Goal: Transaction & Acquisition: Purchase product/service

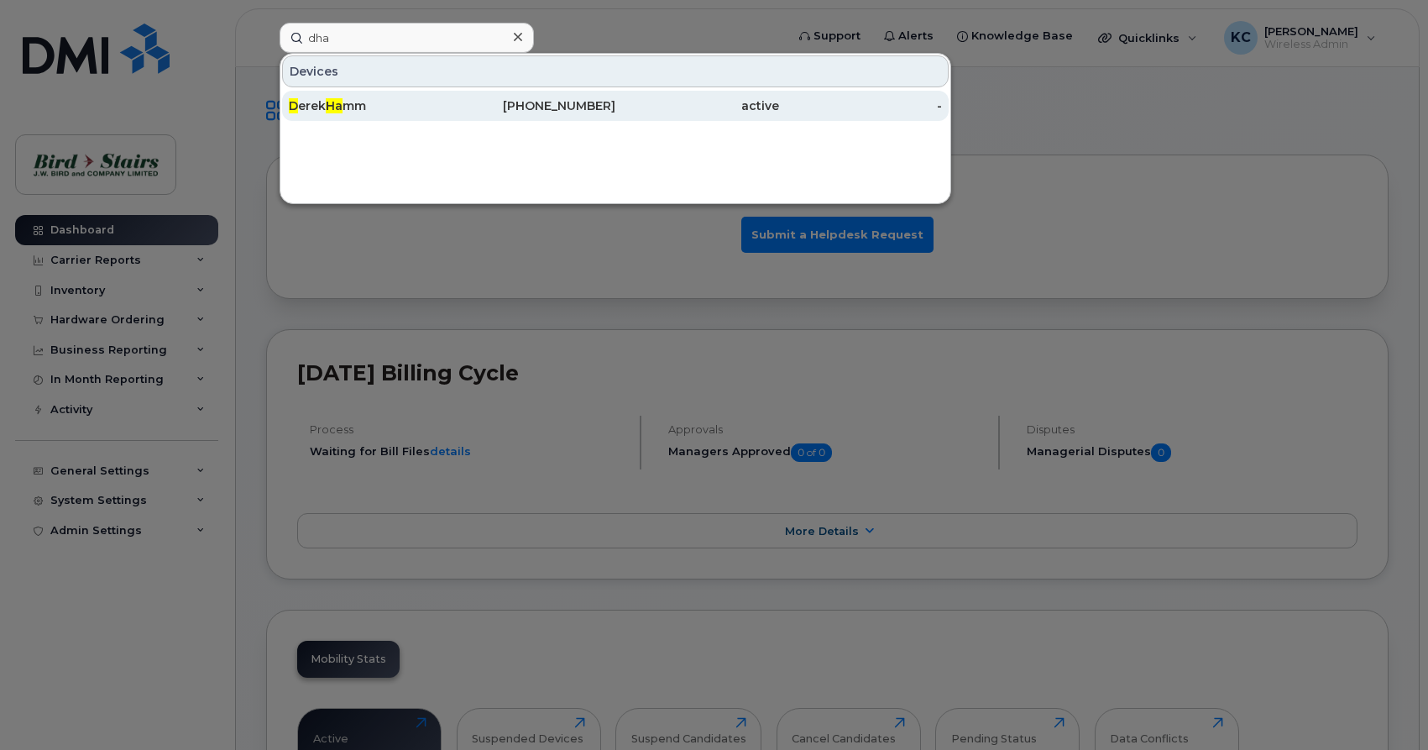
type input "dha"
click at [348, 104] on div "D erek Ha mm" at bounding box center [371, 105] width 164 height 17
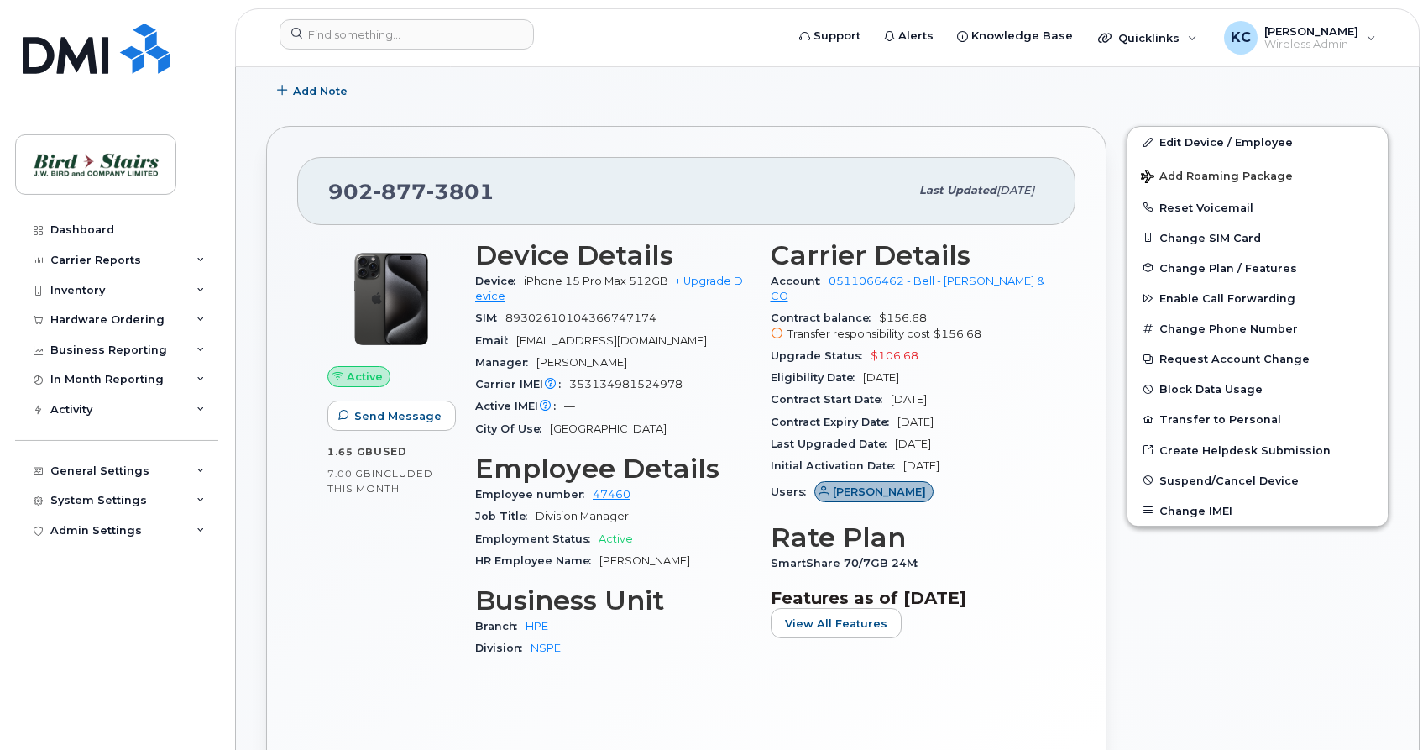
scroll to position [86, 0]
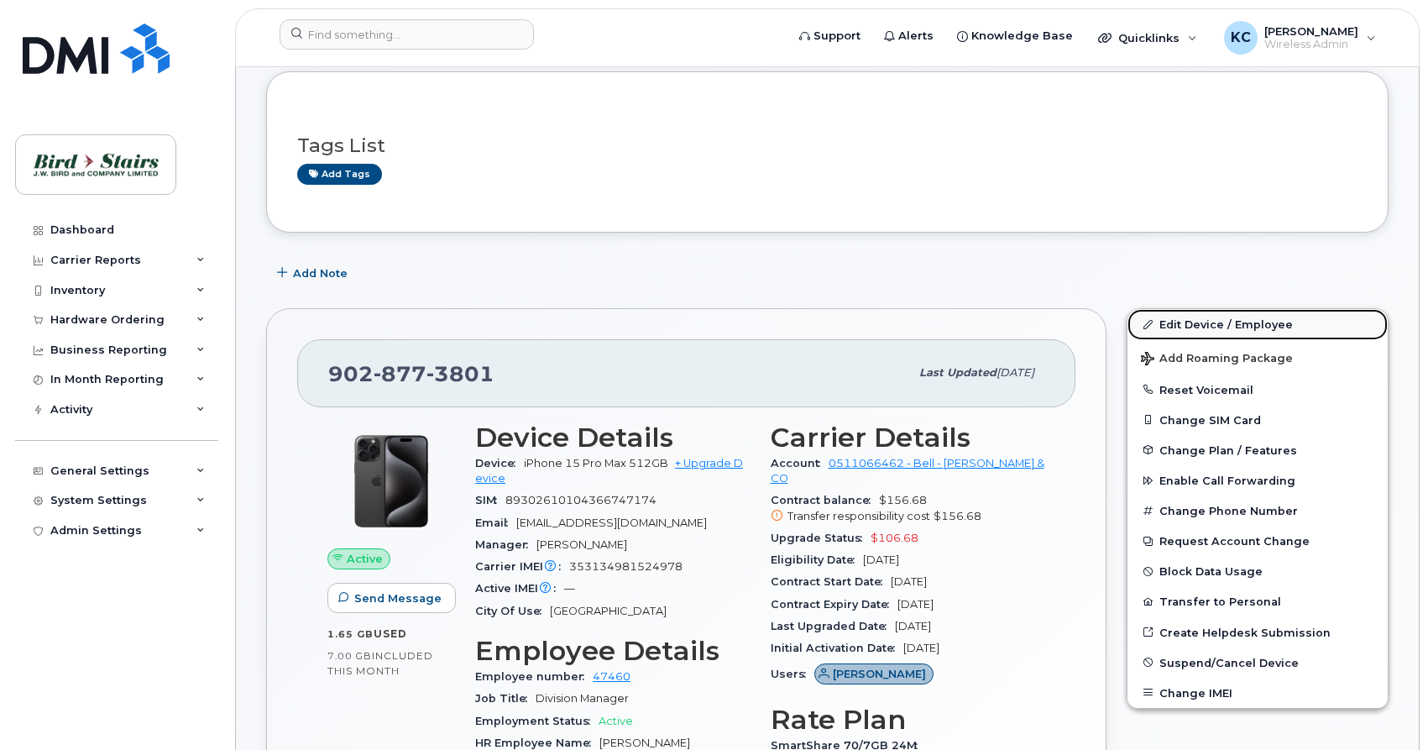
click at [1180, 319] on link "Edit Device / Employee" at bounding box center [1257, 324] width 260 height 30
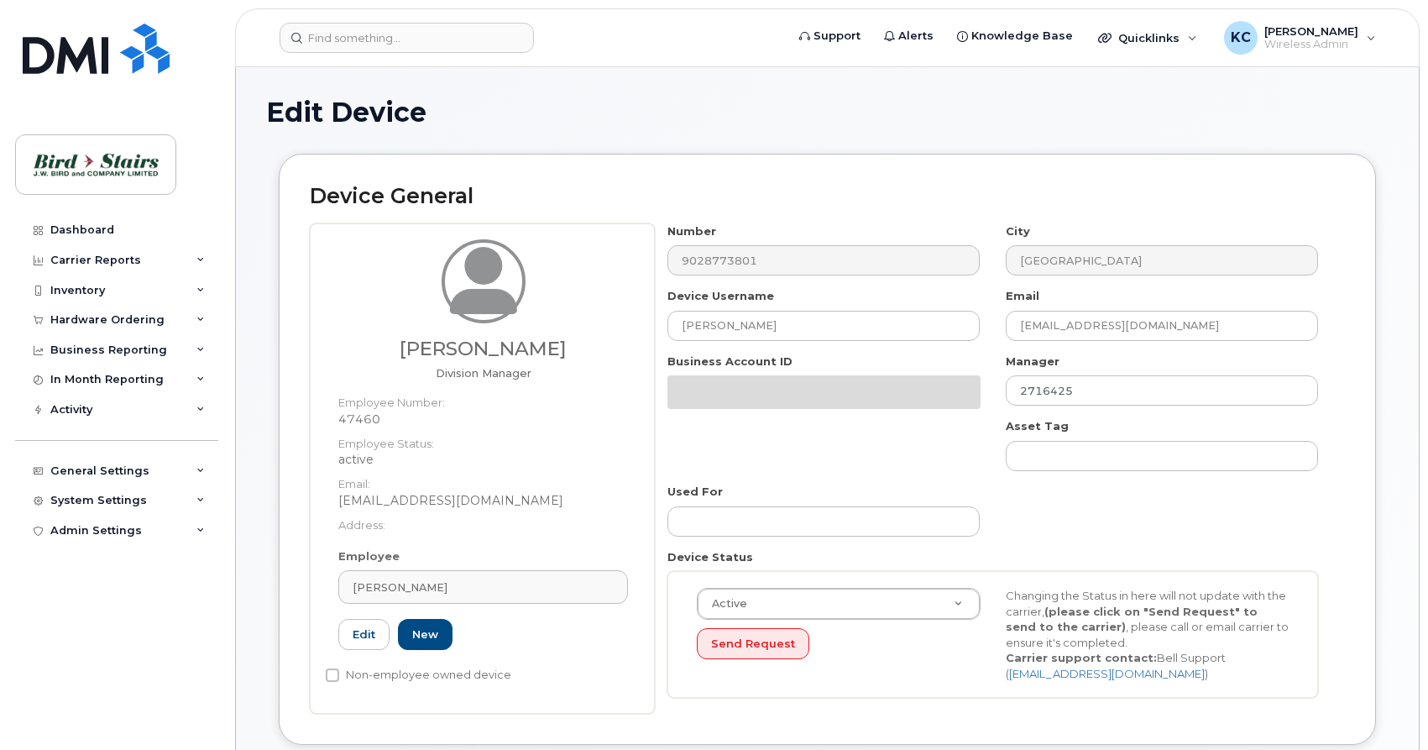
select select "91106"
select select "91093"
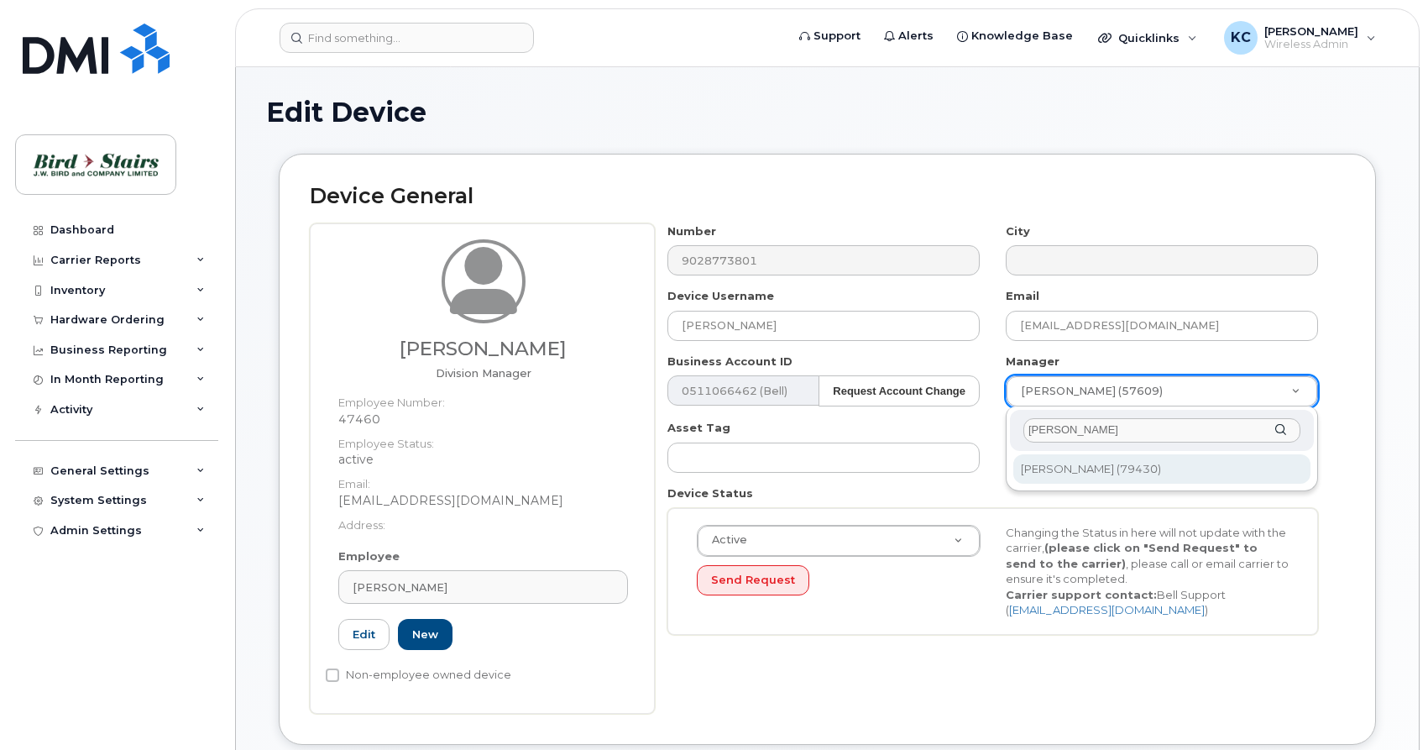
type input "peter"
type input "1536052"
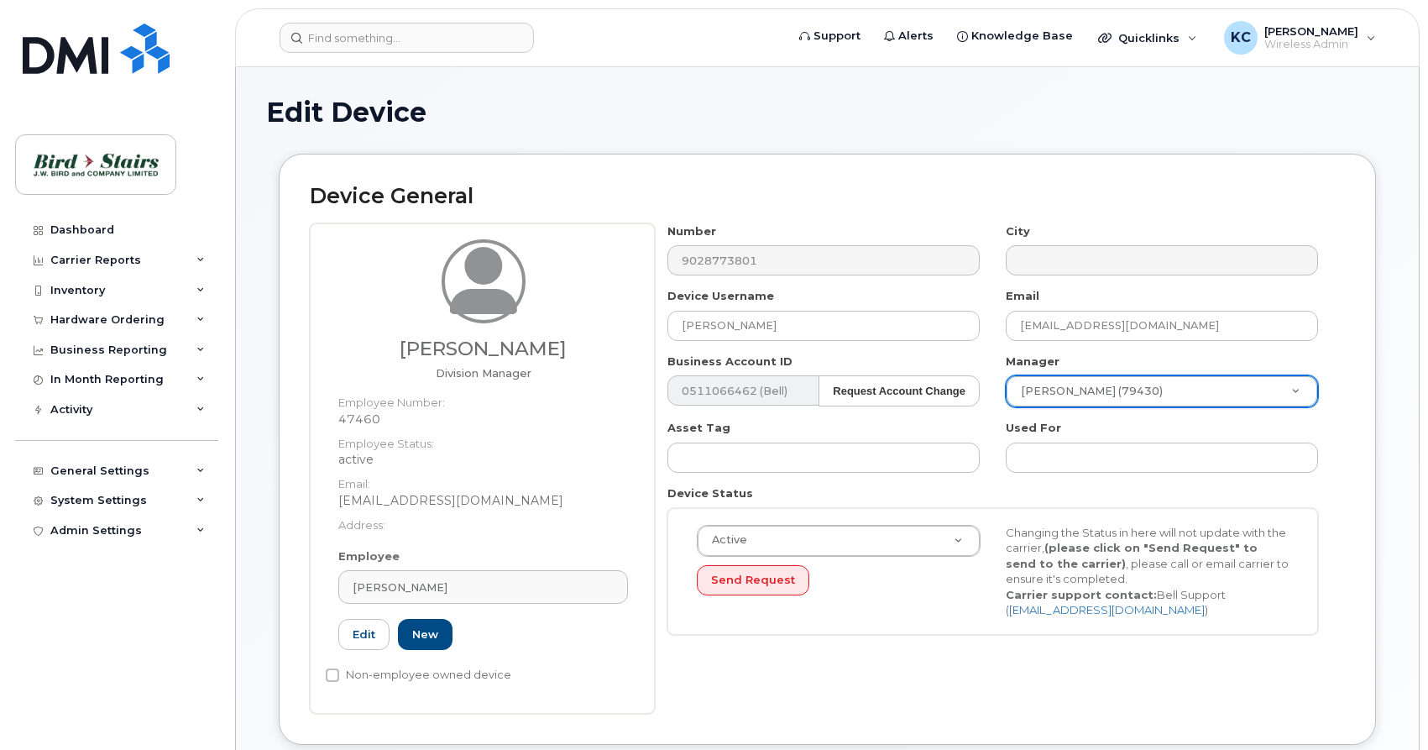
click at [1368, 441] on div "Device General Derek Hamm Division Manager Employee Number: 47460 Employee Stat…" at bounding box center [827, 449] width 1097 height 591
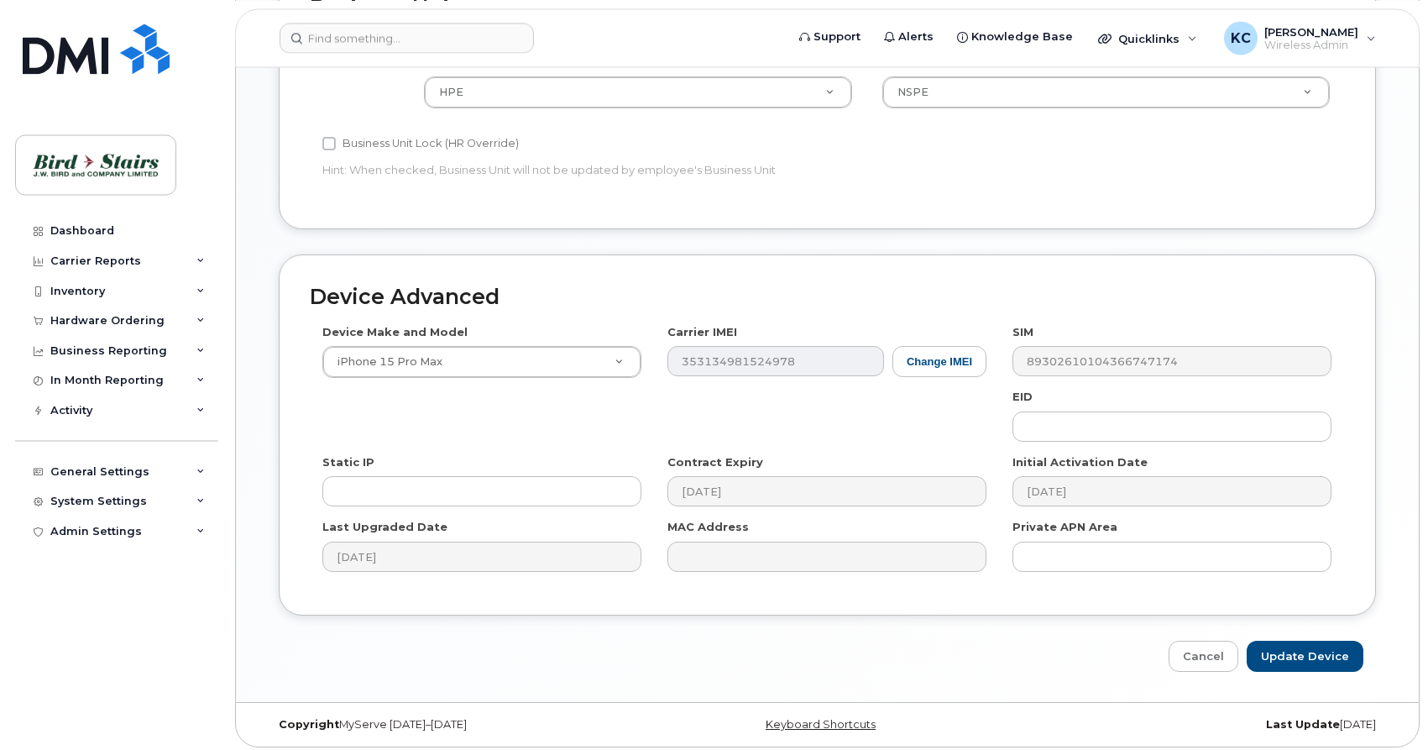
scroll to position [810, 0]
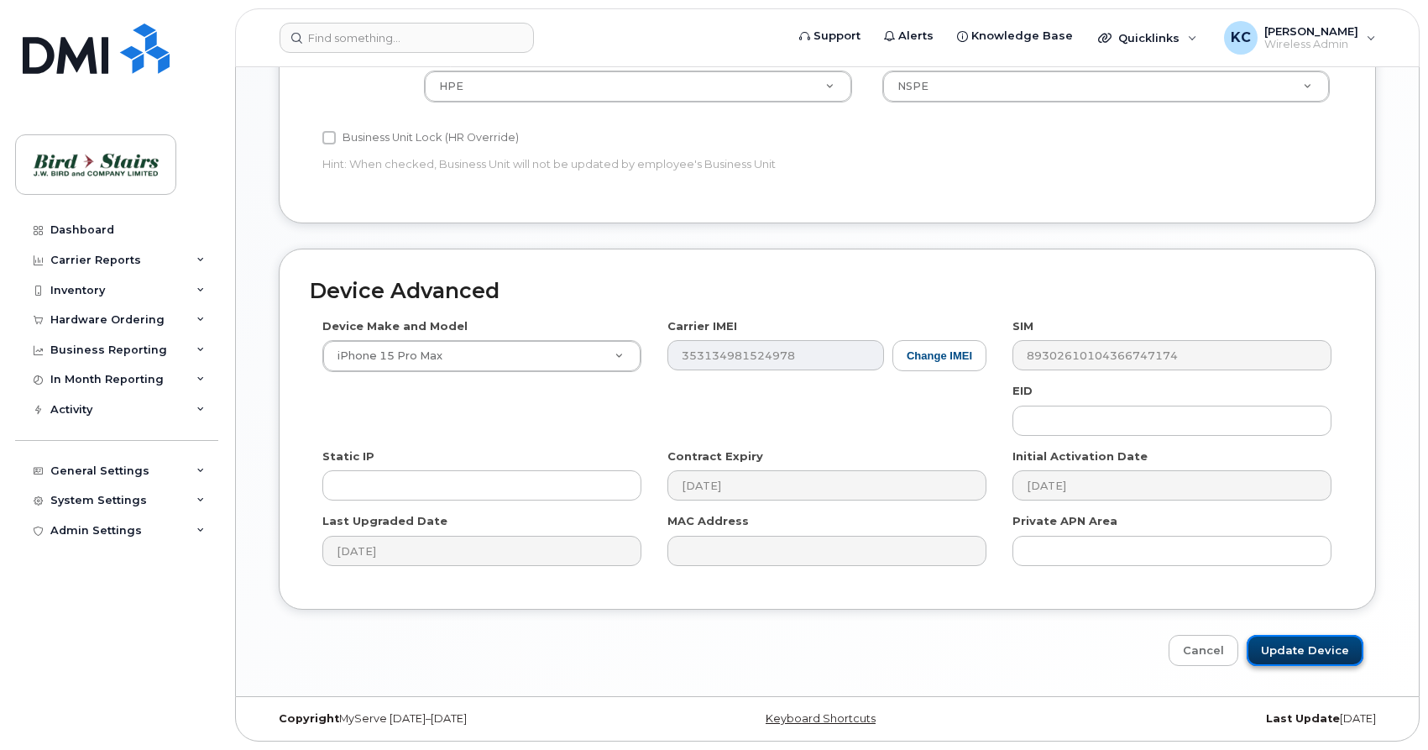
click at [1297, 652] on input "Update Device" at bounding box center [1304, 650] width 117 height 31
type input "Saving..."
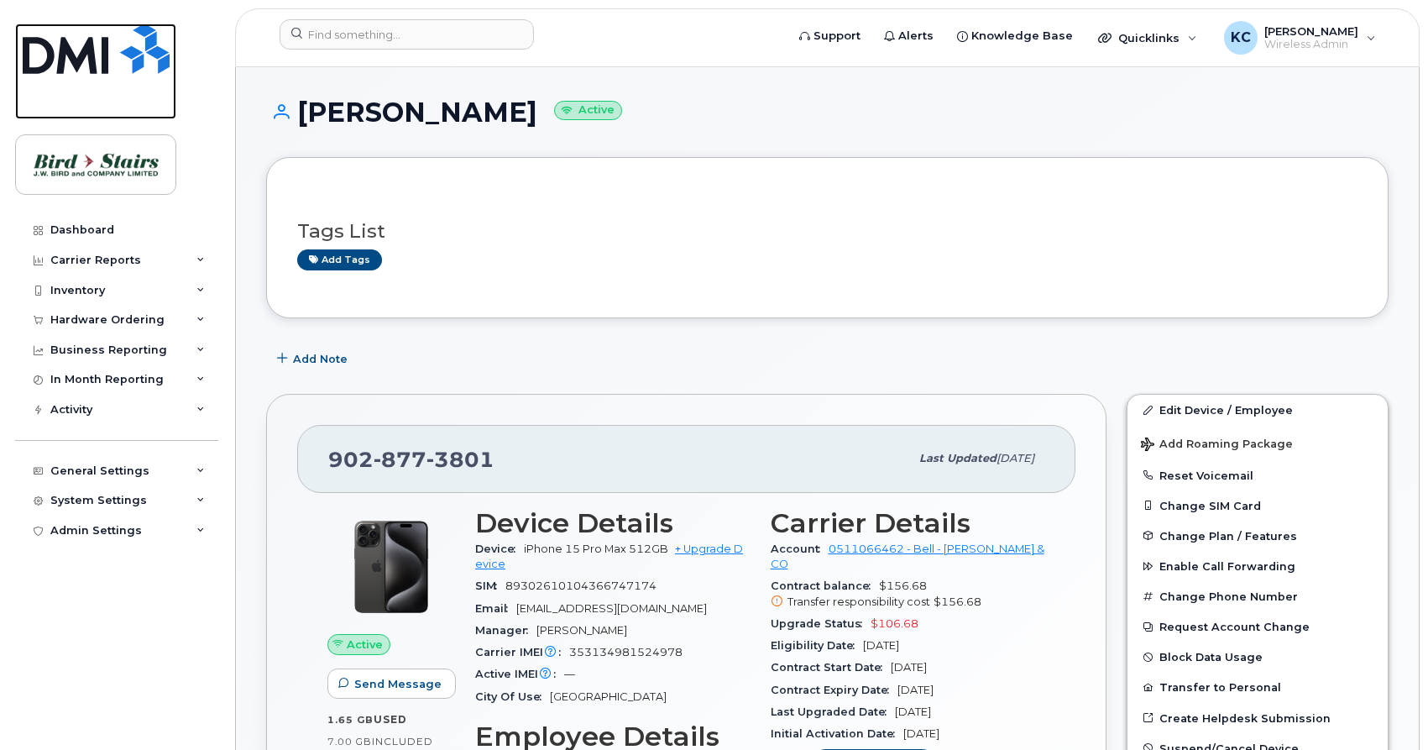
click at [79, 44] on img at bounding box center [96, 49] width 147 height 50
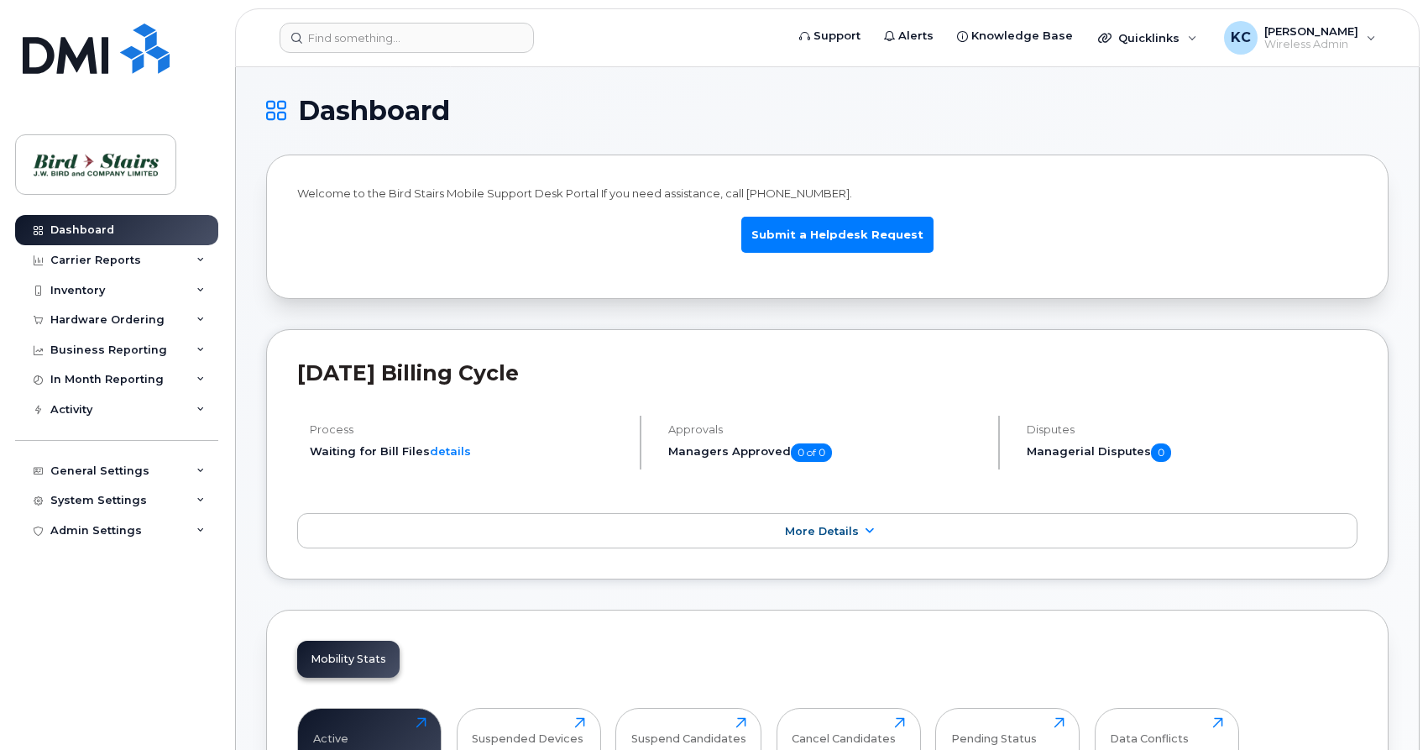
click at [86, 327] on div "Hardware Ordering" at bounding box center [116, 320] width 203 height 30
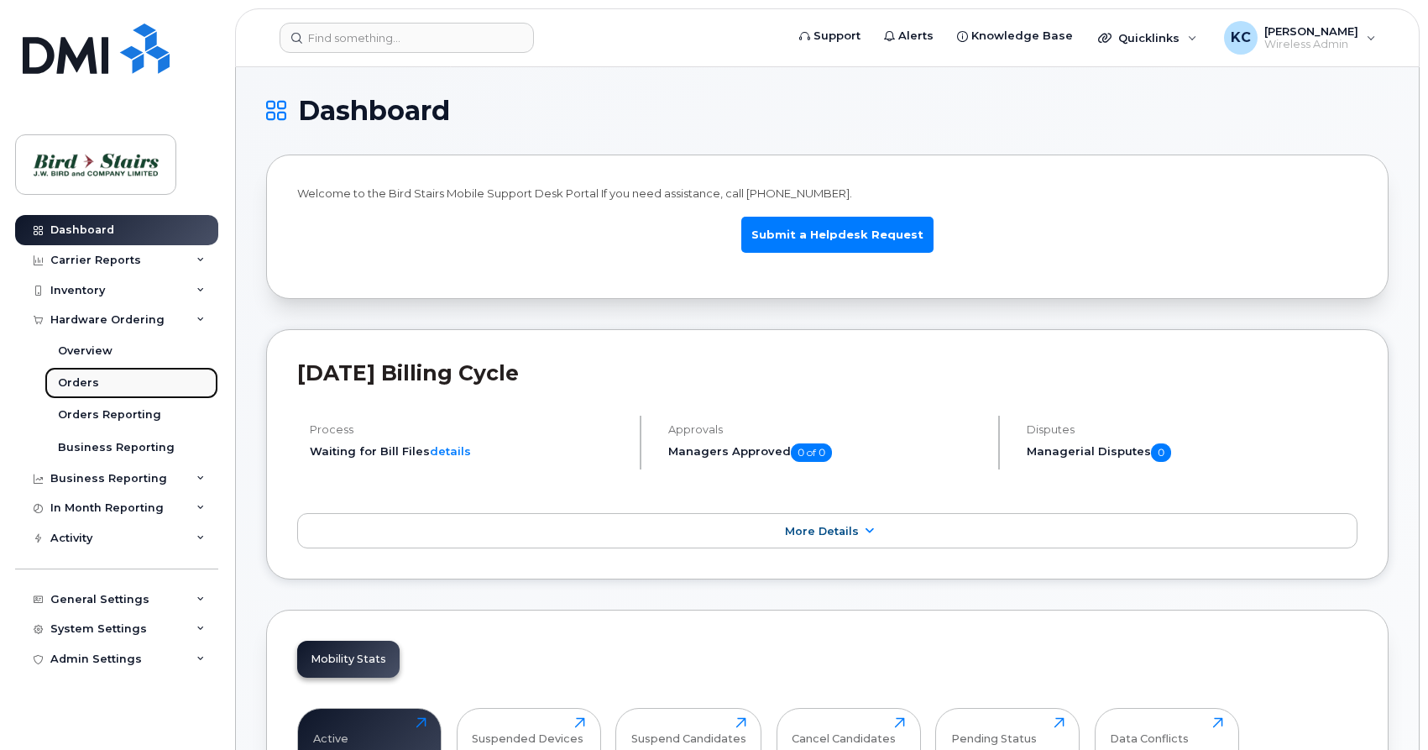
click at [90, 380] on div "Orders" at bounding box center [78, 382] width 41 height 15
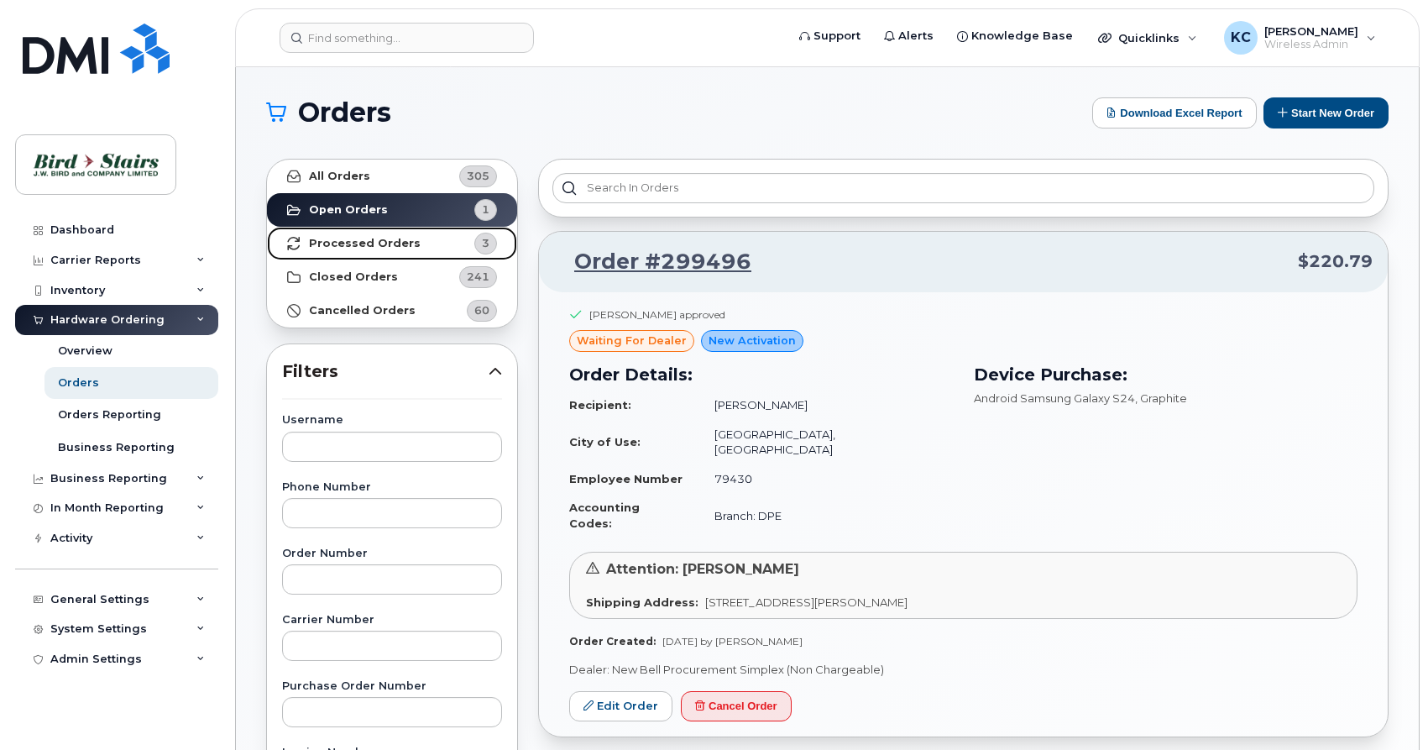
click at [345, 243] on strong "Processed Orders" at bounding box center [365, 243] width 112 height 13
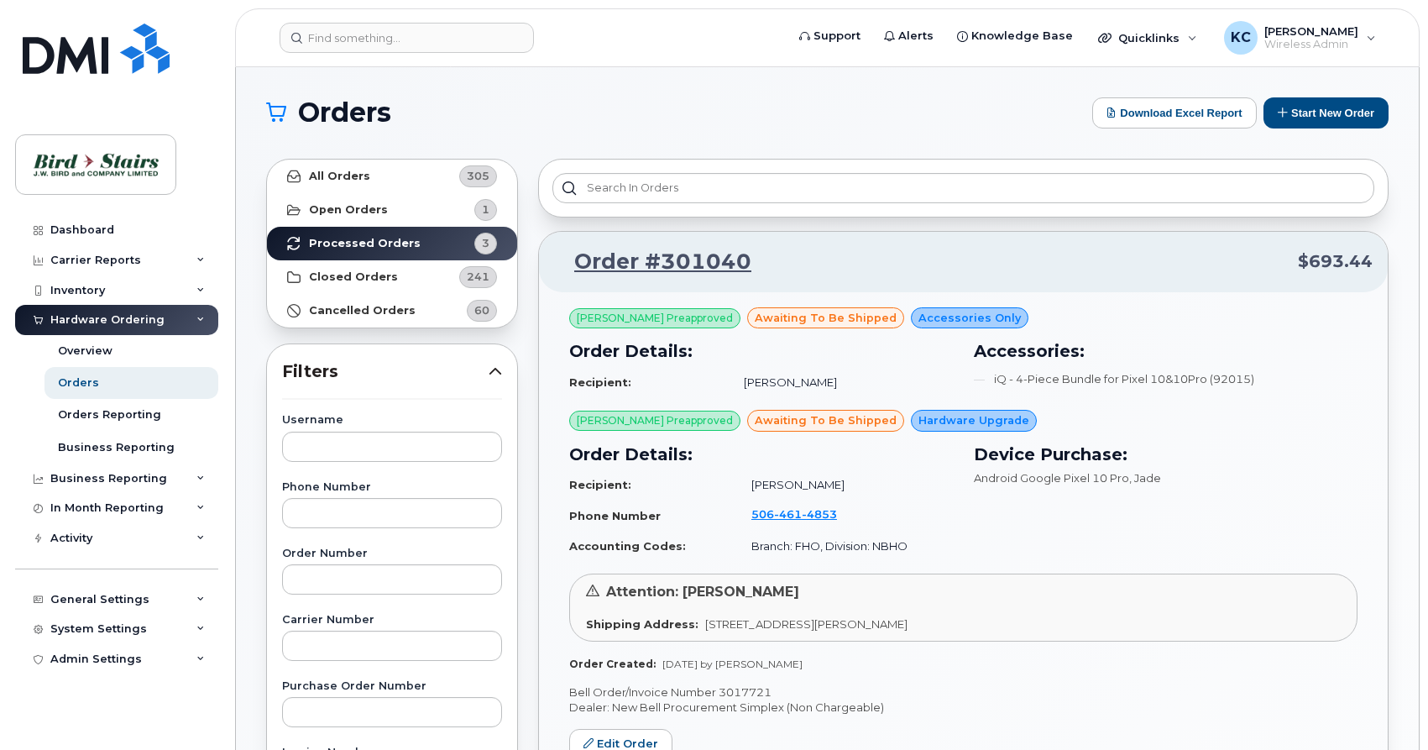
click at [676, 108] on h1 "Orders" at bounding box center [675, 112] width 818 height 27
click at [112, 600] on div "General Settings" at bounding box center [99, 599] width 99 height 13
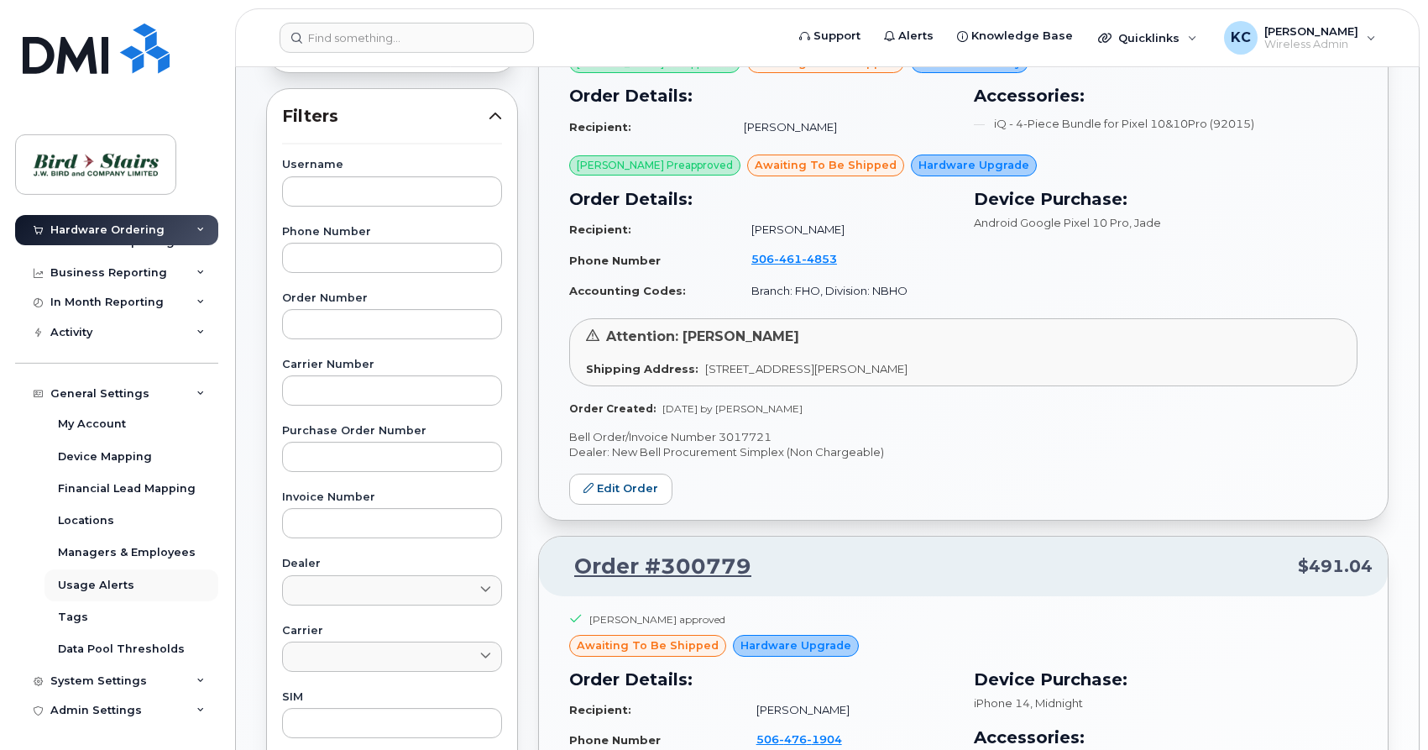
scroll to position [342, 0]
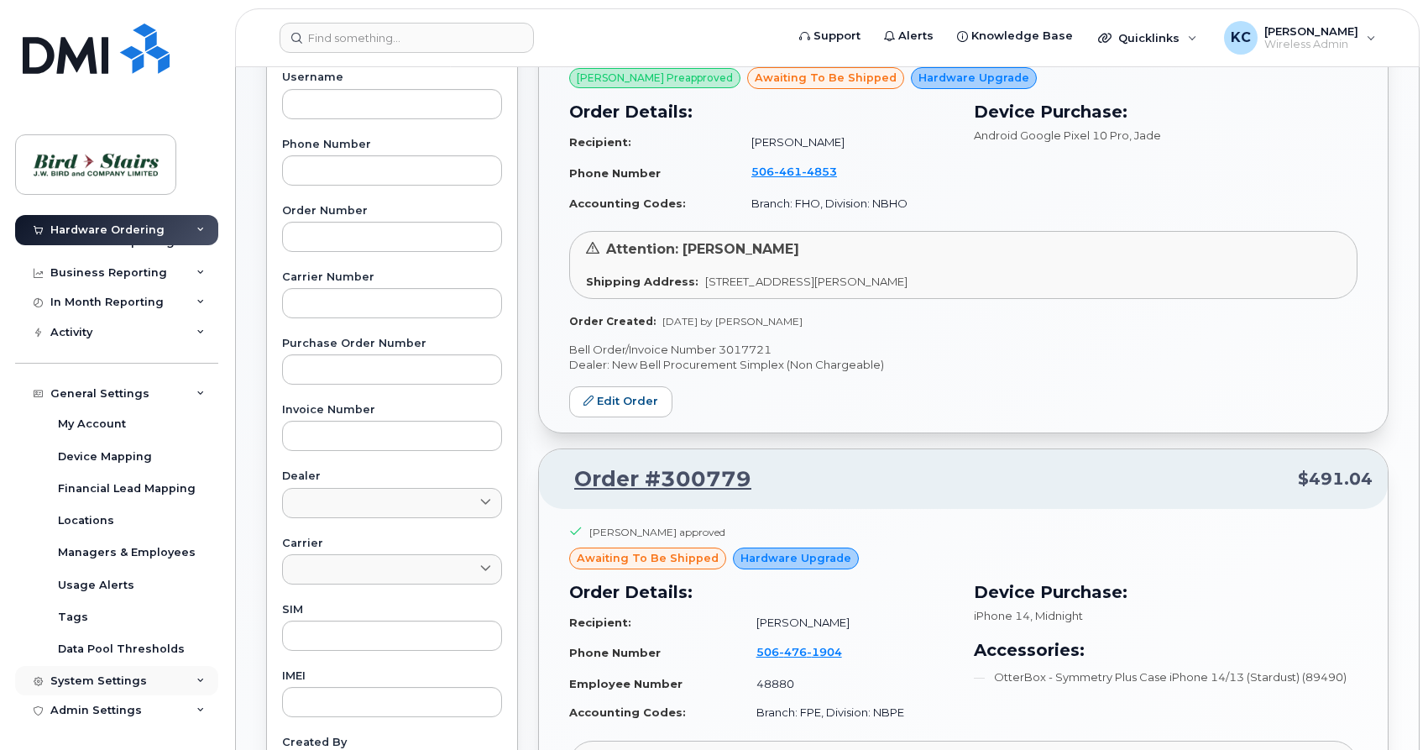
click at [116, 682] on div "System Settings" at bounding box center [98, 680] width 97 height 13
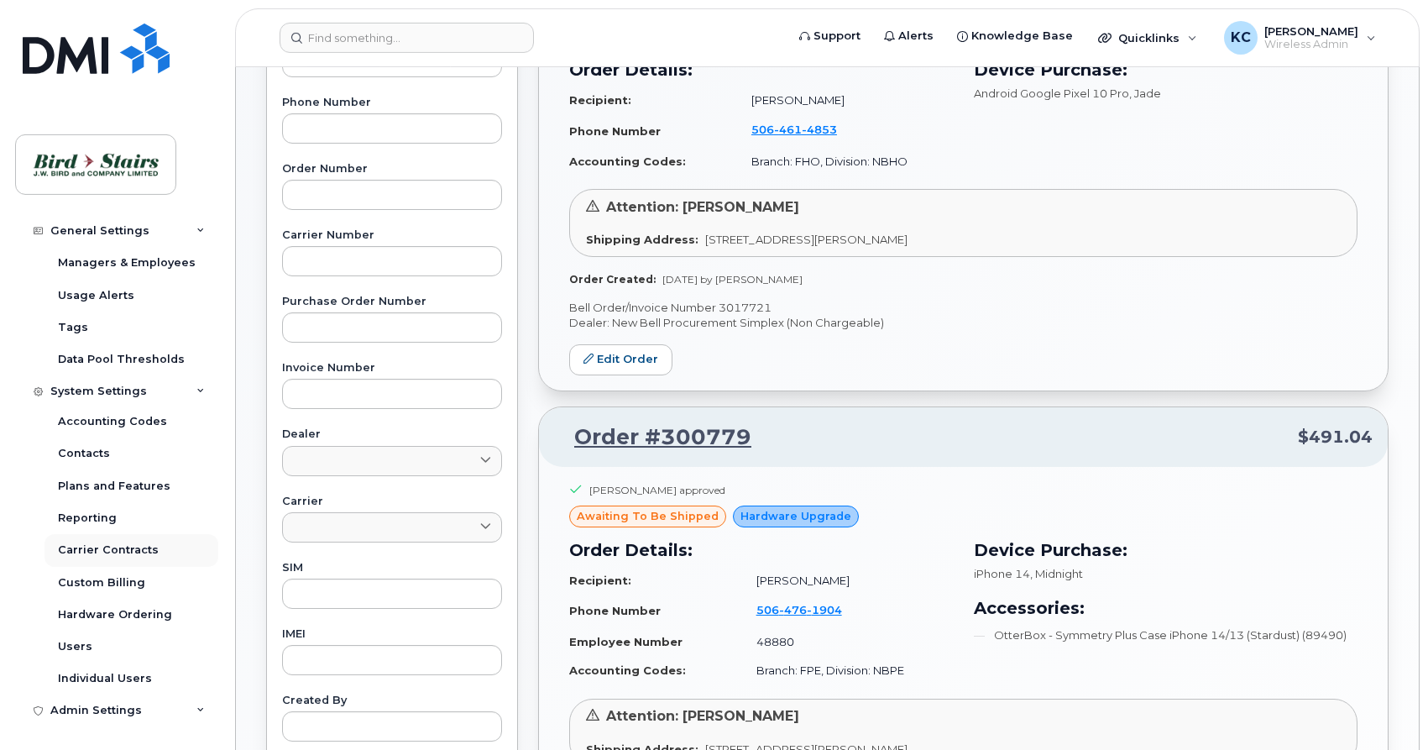
scroll to position [428, 0]
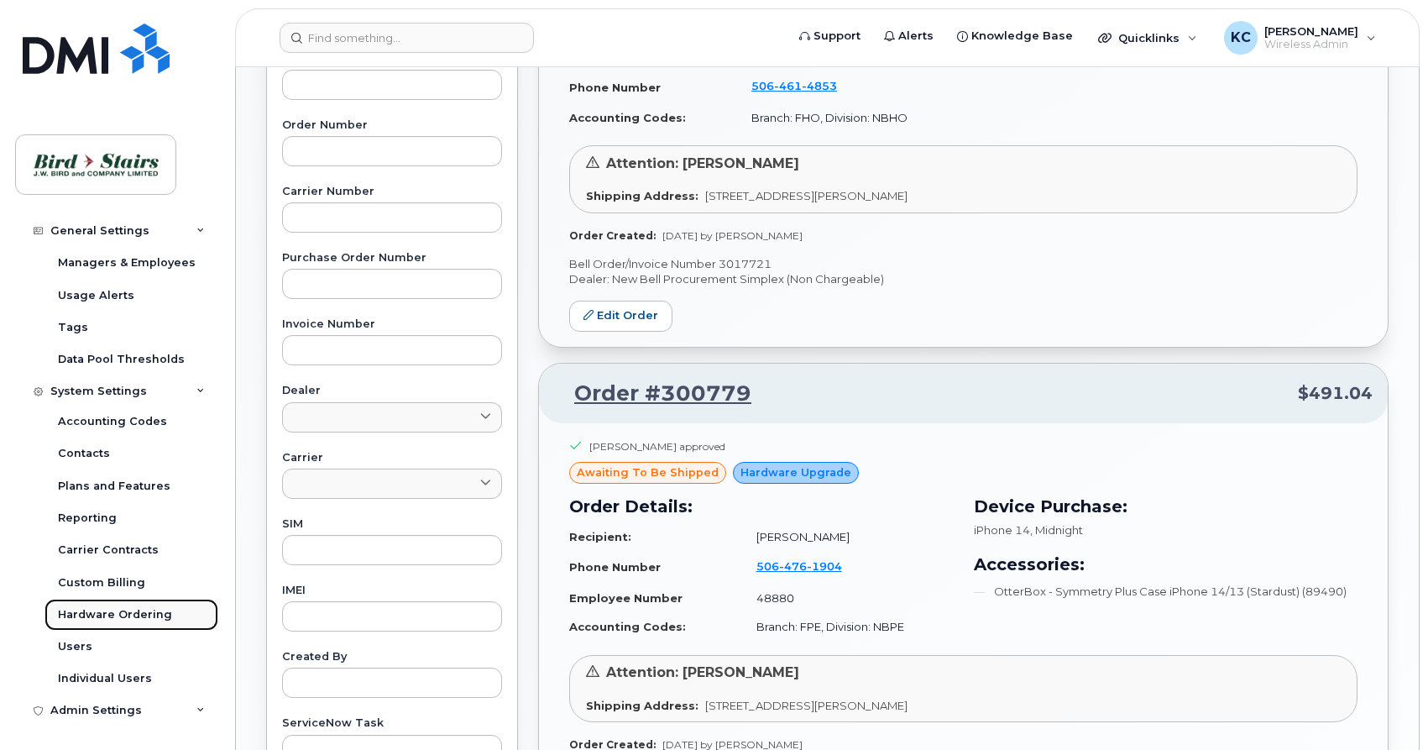
click at [82, 615] on div "Hardware Ordering" at bounding box center [115, 614] width 114 height 15
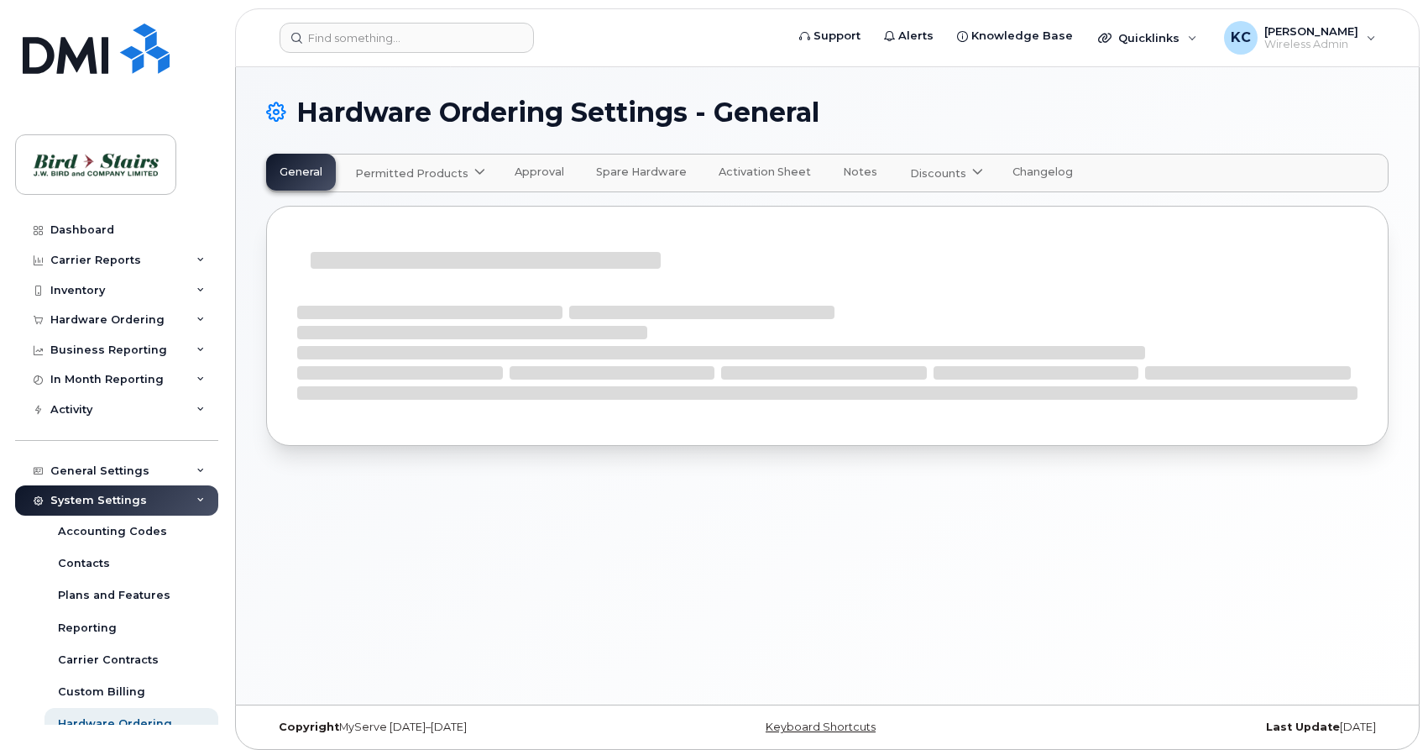
select select "admins"
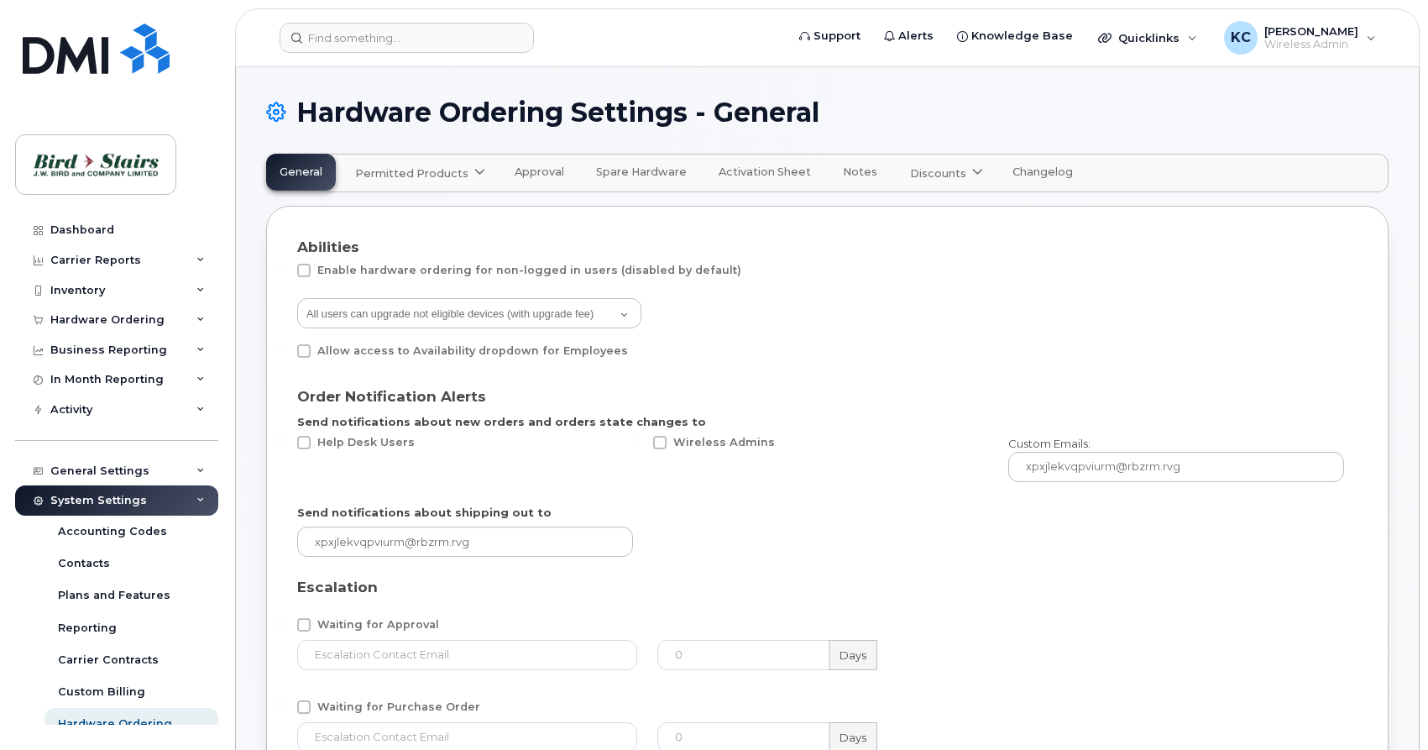
click at [411, 174] on span "Permitted Products" at bounding box center [411, 173] width 113 height 16
click at [371, 215] on span "Bell" at bounding box center [370, 215] width 22 height 18
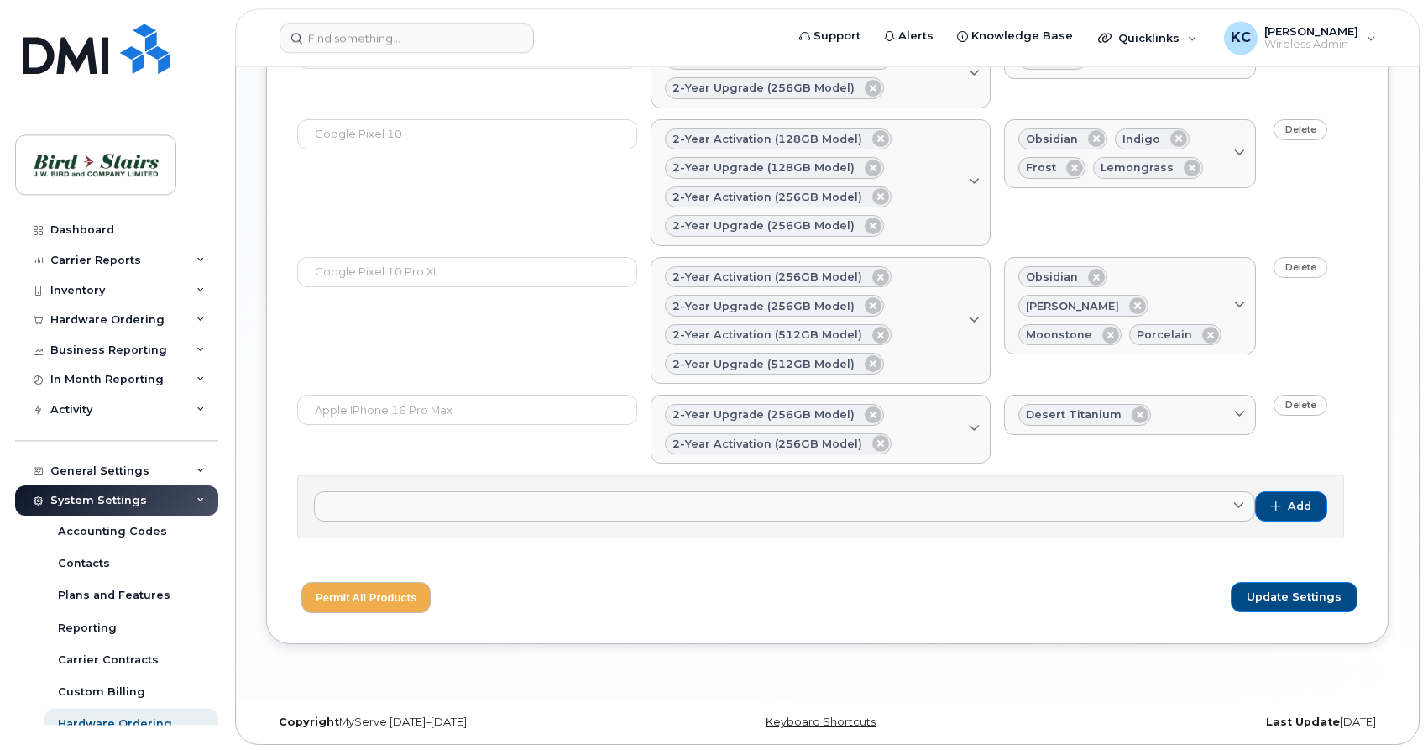
scroll to position [1605, 0]
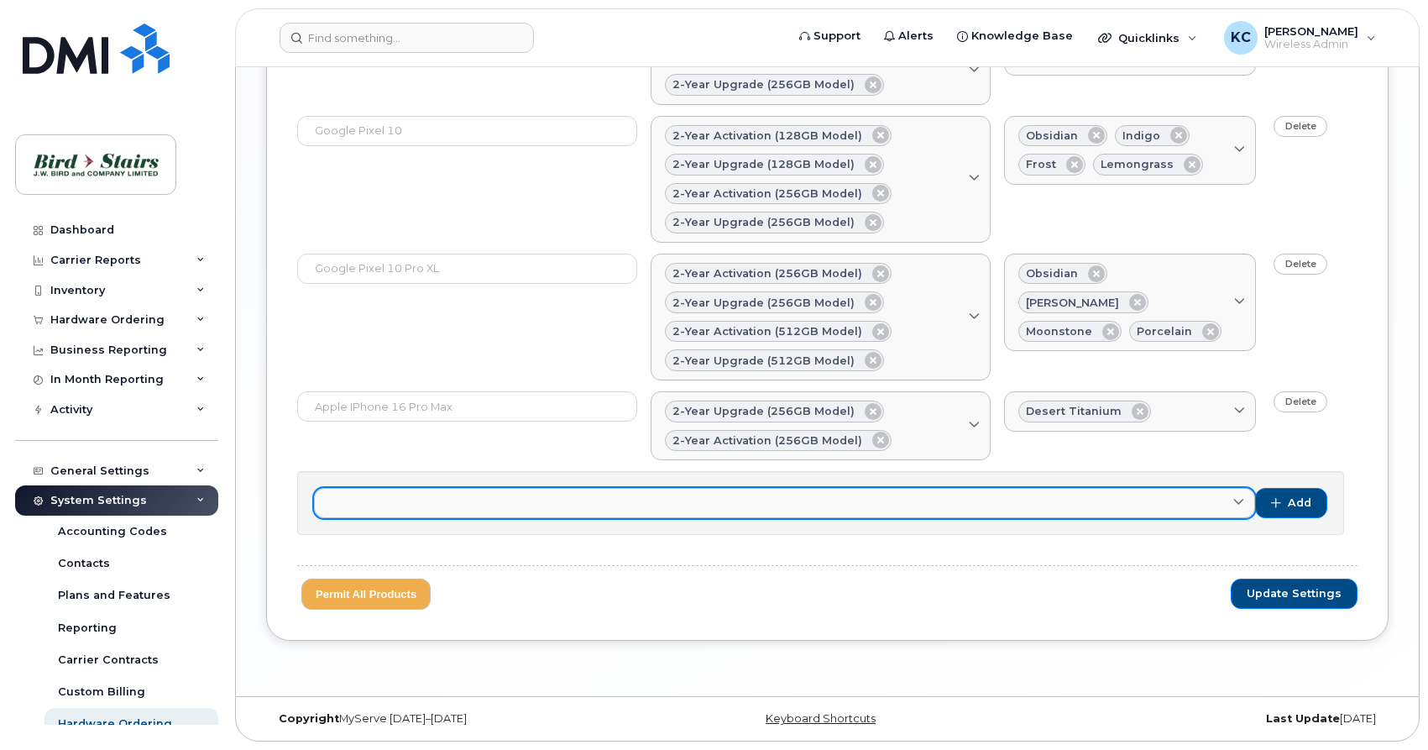
click at [563, 496] on link at bounding box center [784, 503] width 941 height 30
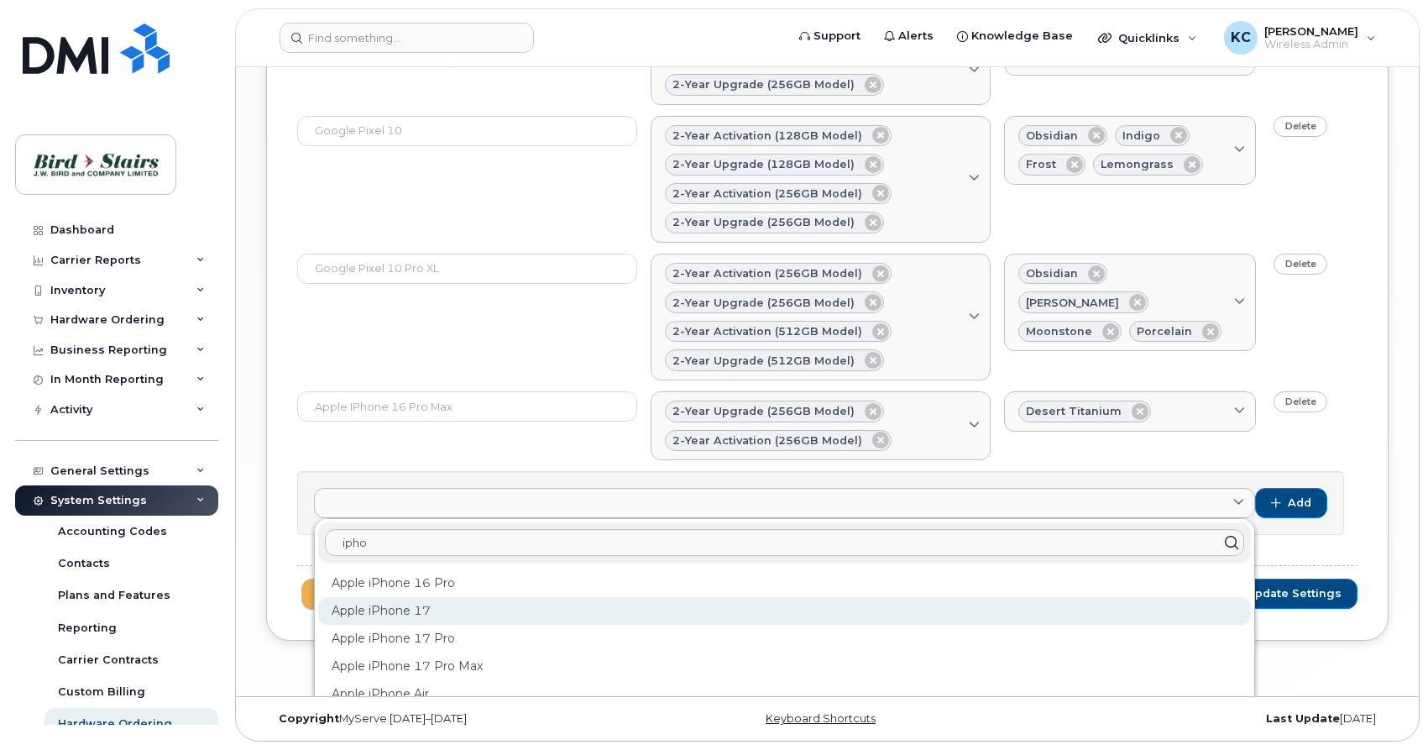
type input "ipho"
click at [473, 614] on div "Apple iPhone 17" at bounding box center [784, 611] width 933 height 28
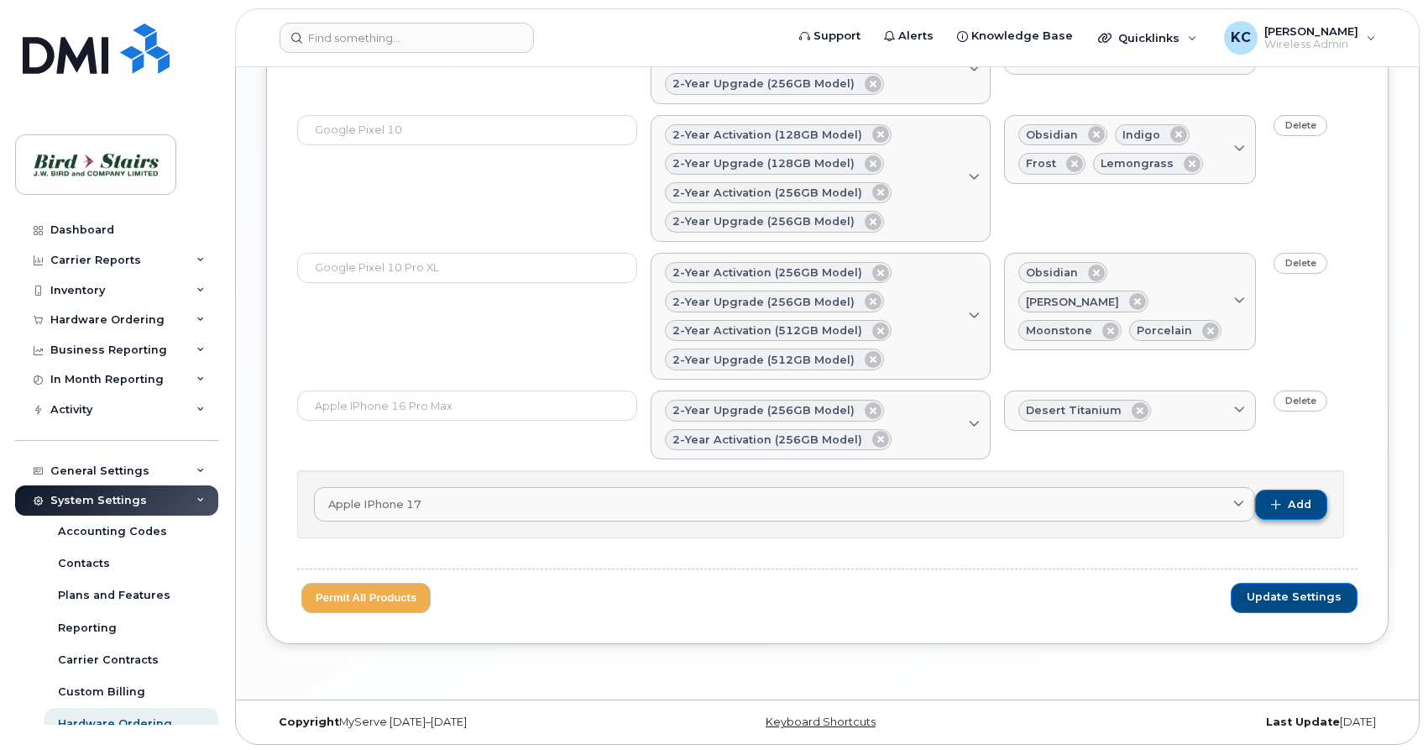
click at [1289, 498] on span "Add" at bounding box center [1300, 504] width 24 height 15
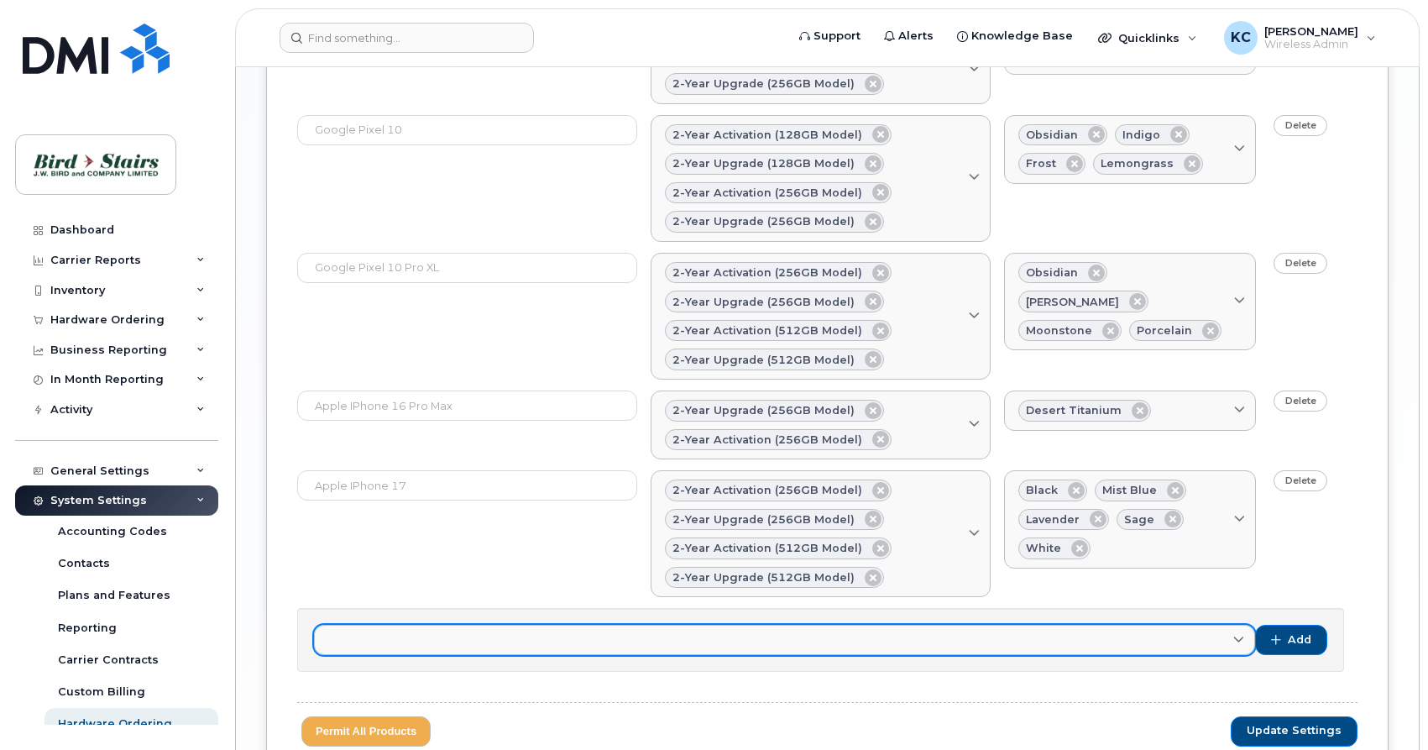
click at [390, 639] on link at bounding box center [784, 639] width 941 height 30
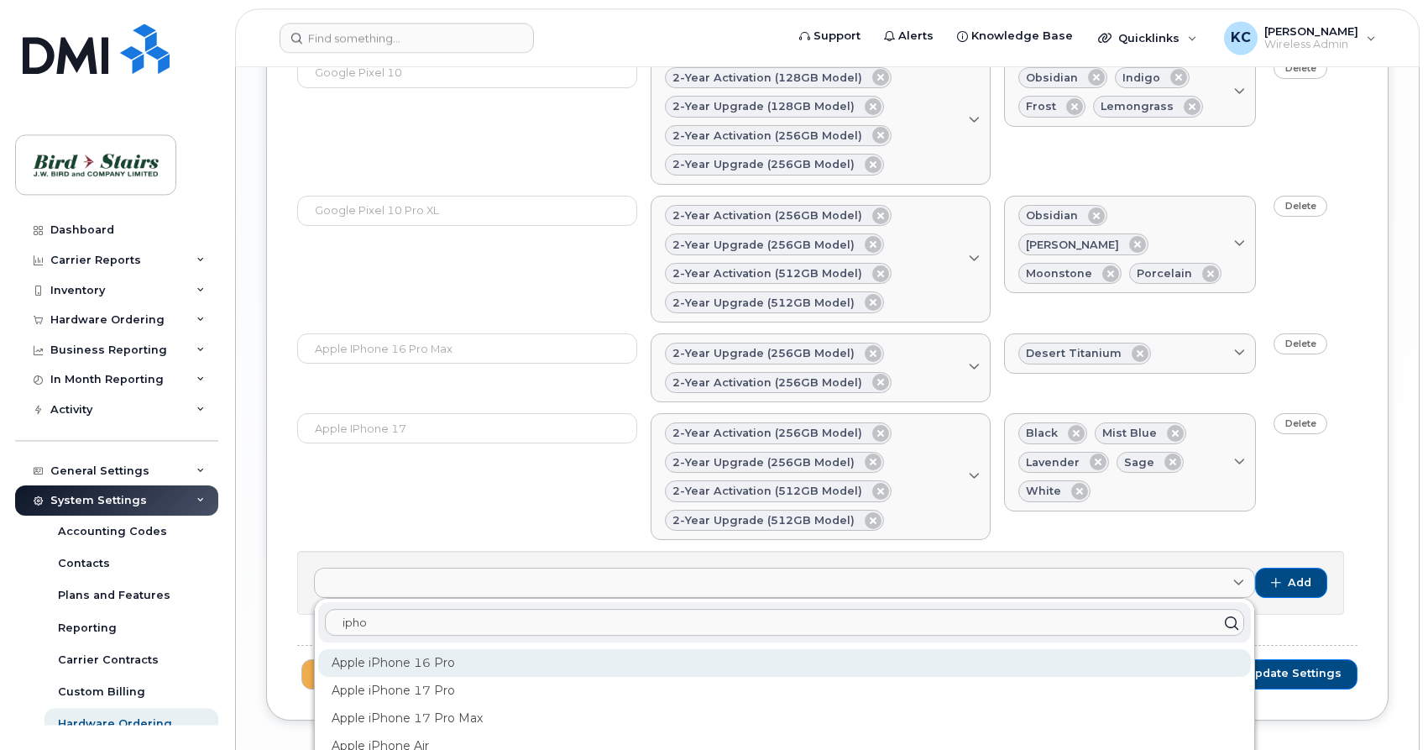
scroll to position [1690, 0]
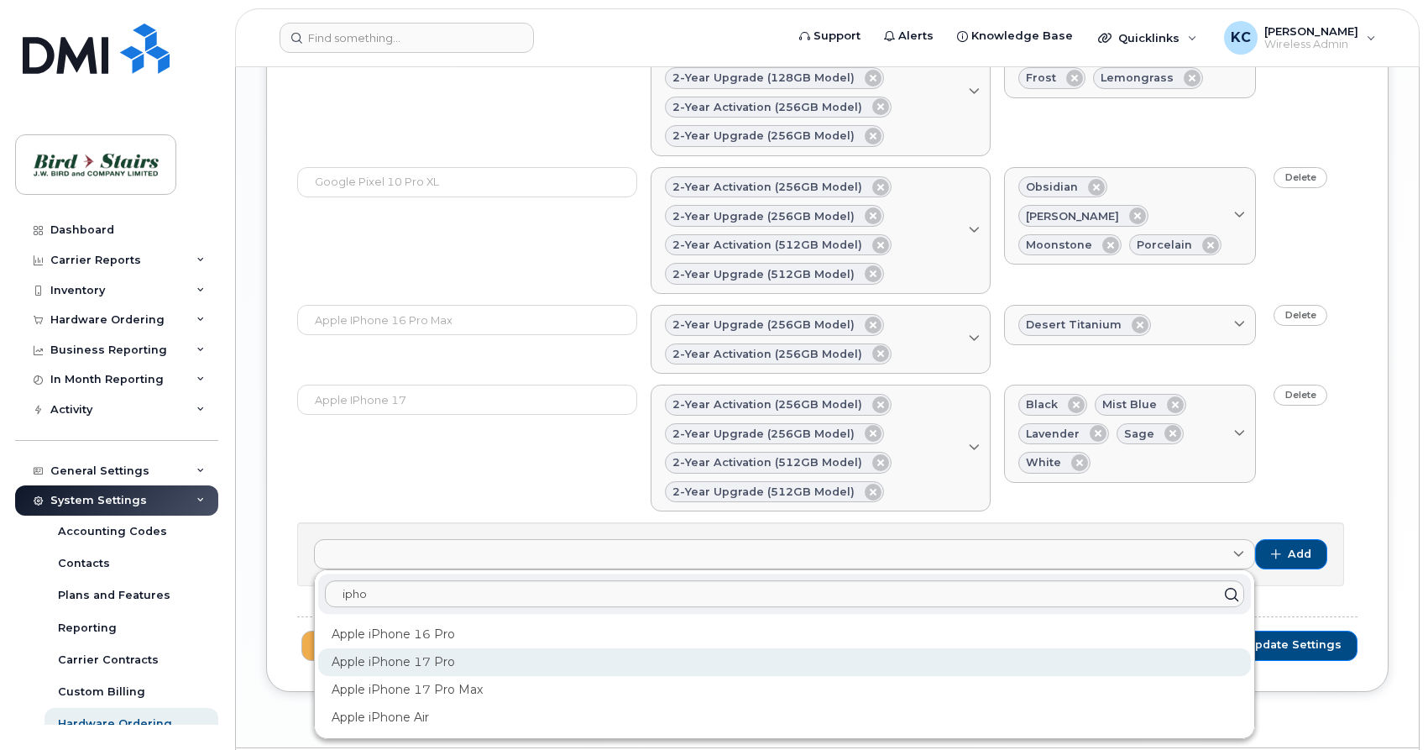
click at [408, 664] on div "Apple iPhone 17 Pro" at bounding box center [784, 662] width 933 height 28
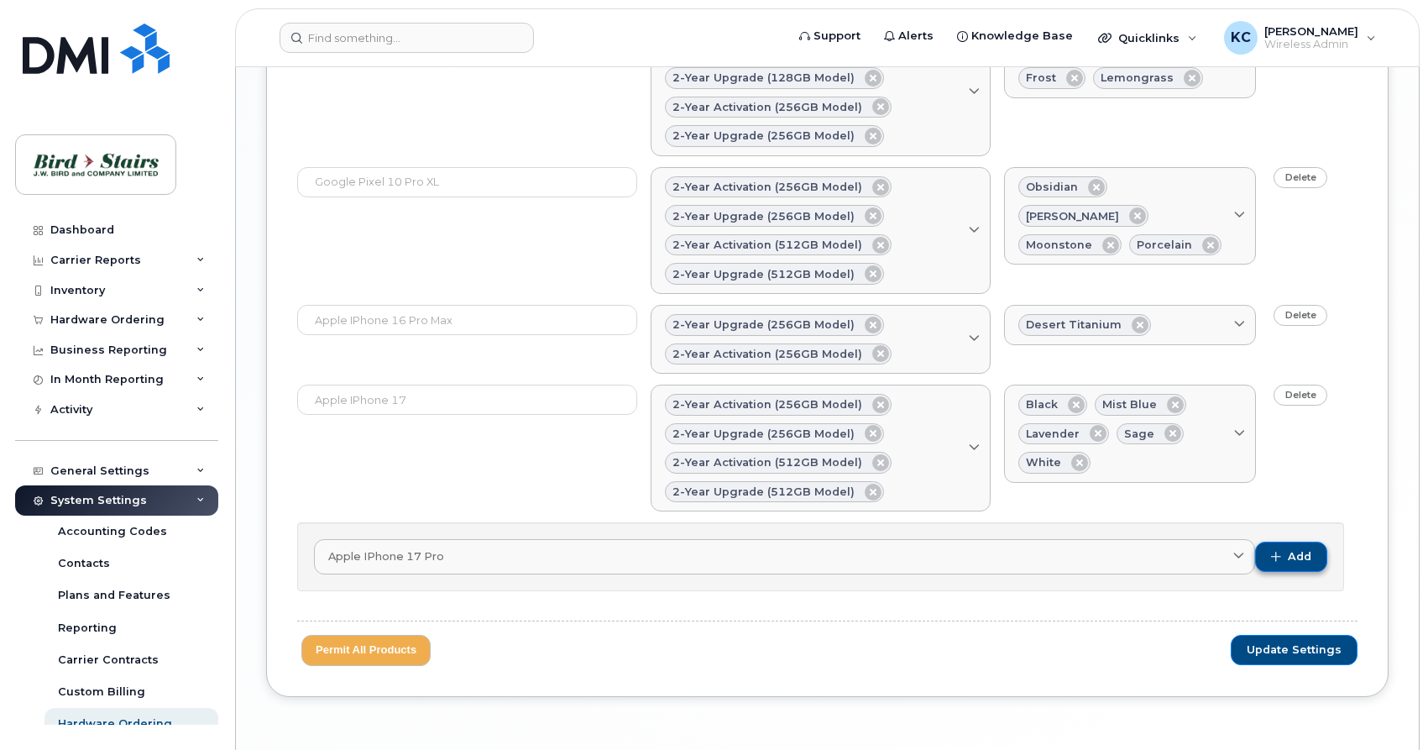
click at [1283, 552] on button "Add" at bounding box center [1291, 556] width 72 height 30
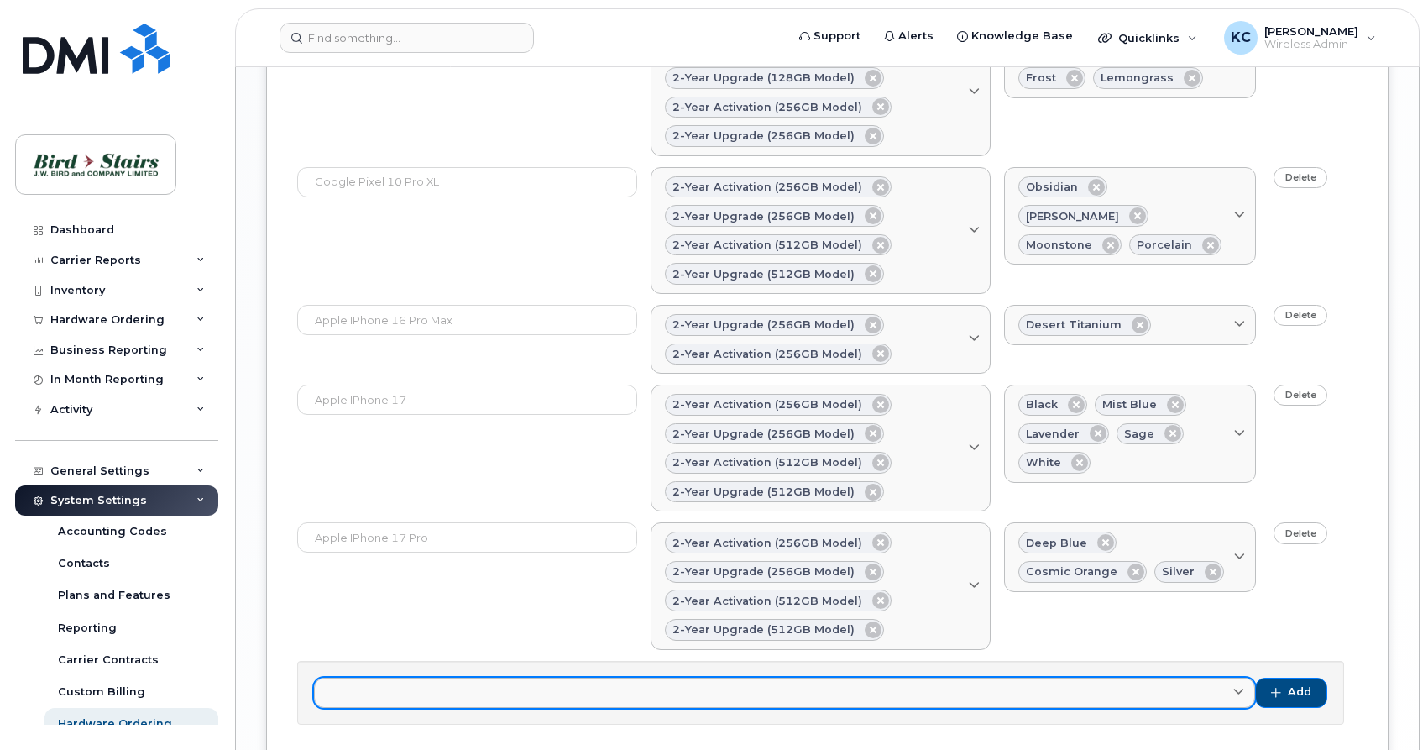
click at [410, 687] on link at bounding box center [784, 692] width 941 height 30
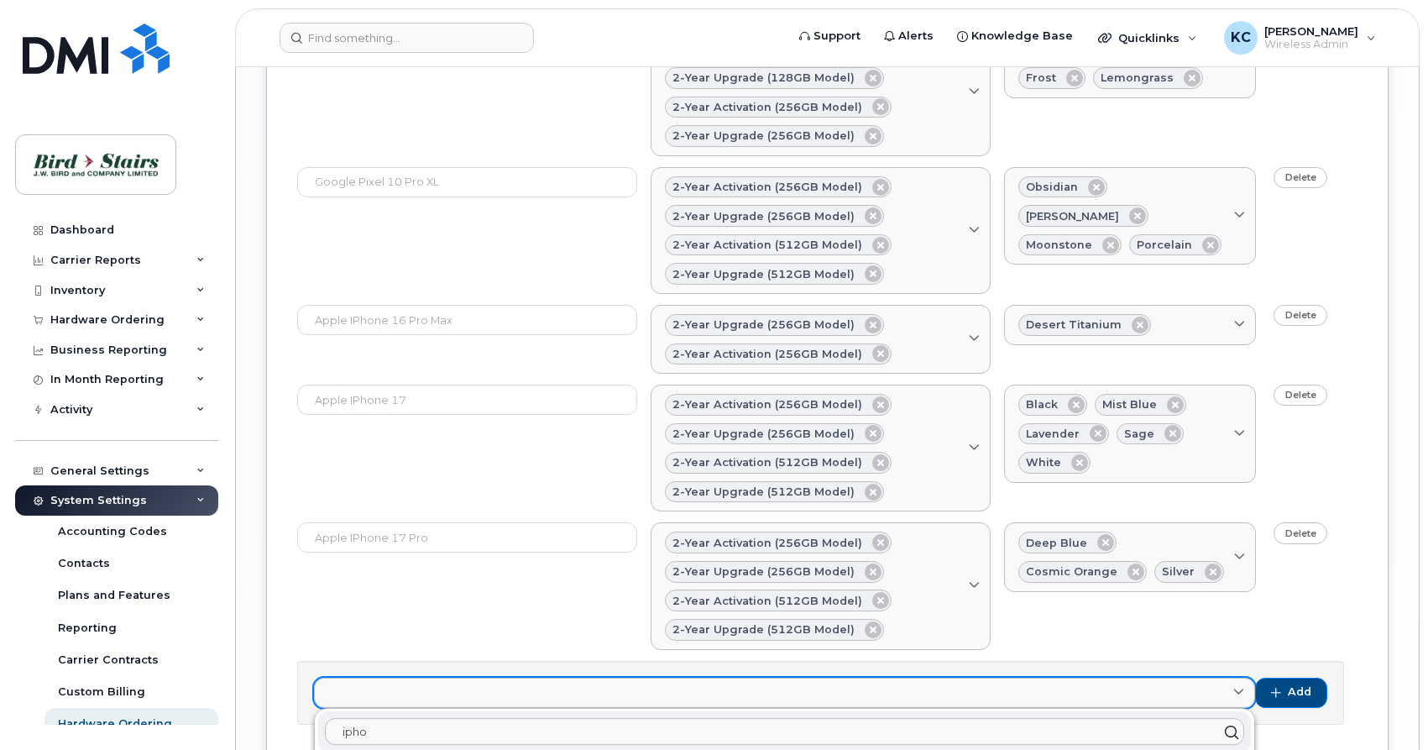
scroll to position [1862, 0]
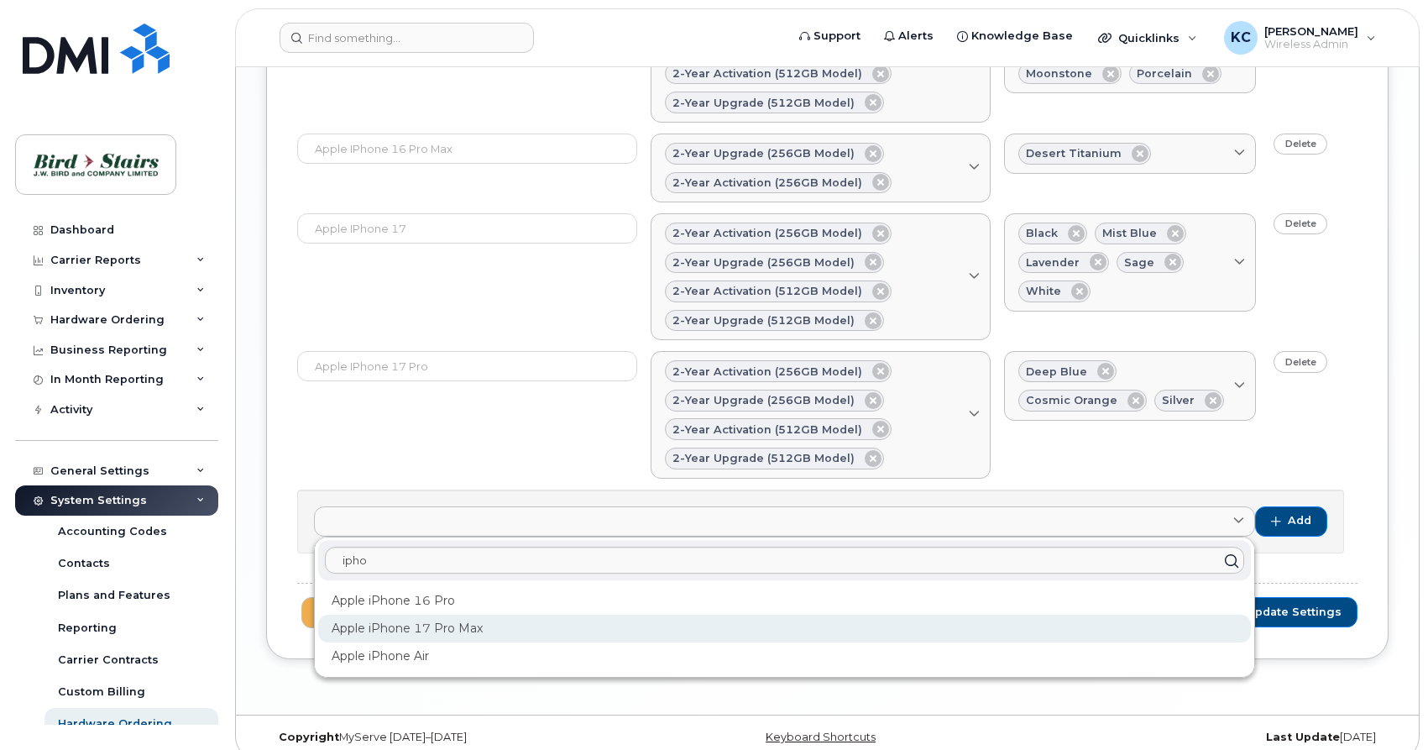
click at [447, 629] on div "Apple iPhone 17 Pro Max" at bounding box center [784, 628] width 933 height 28
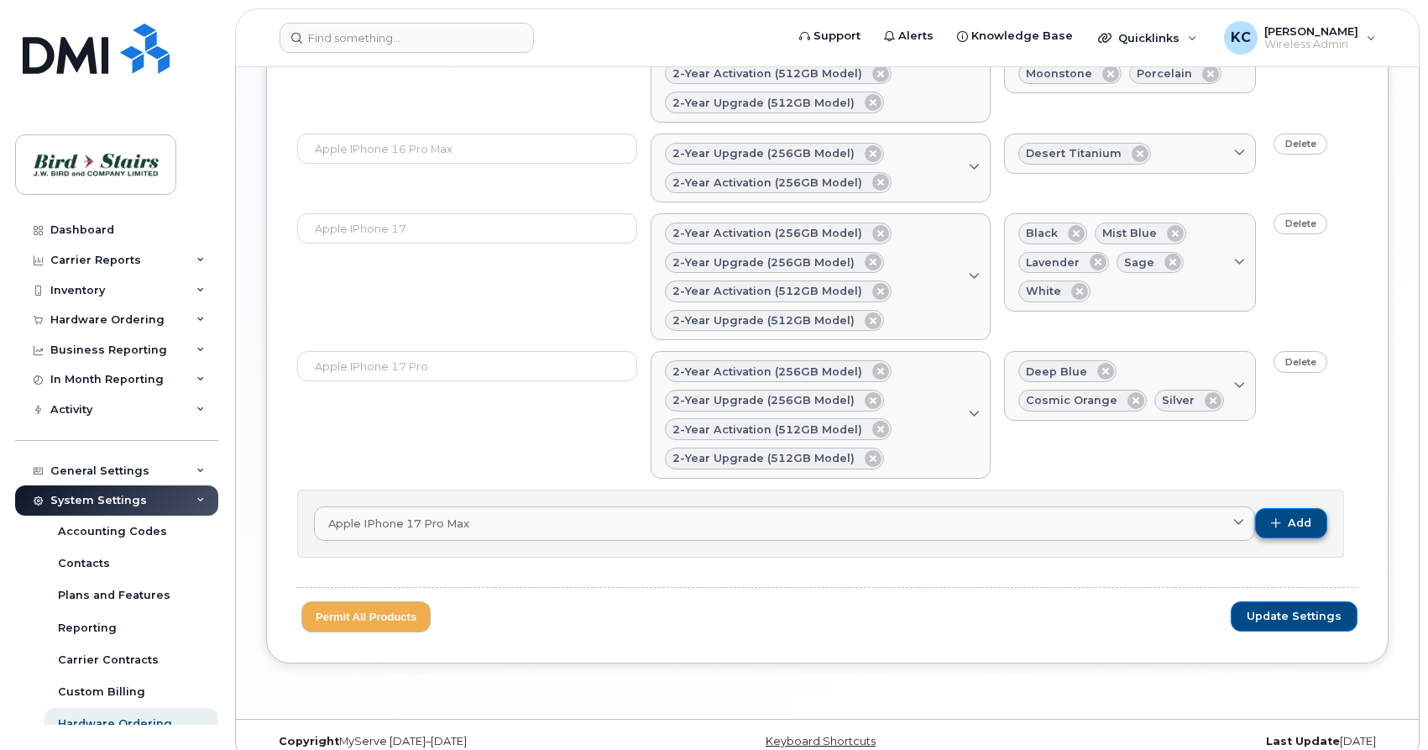
click at [1288, 522] on button "Add" at bounding box center [1291, 523] width 72 height 30
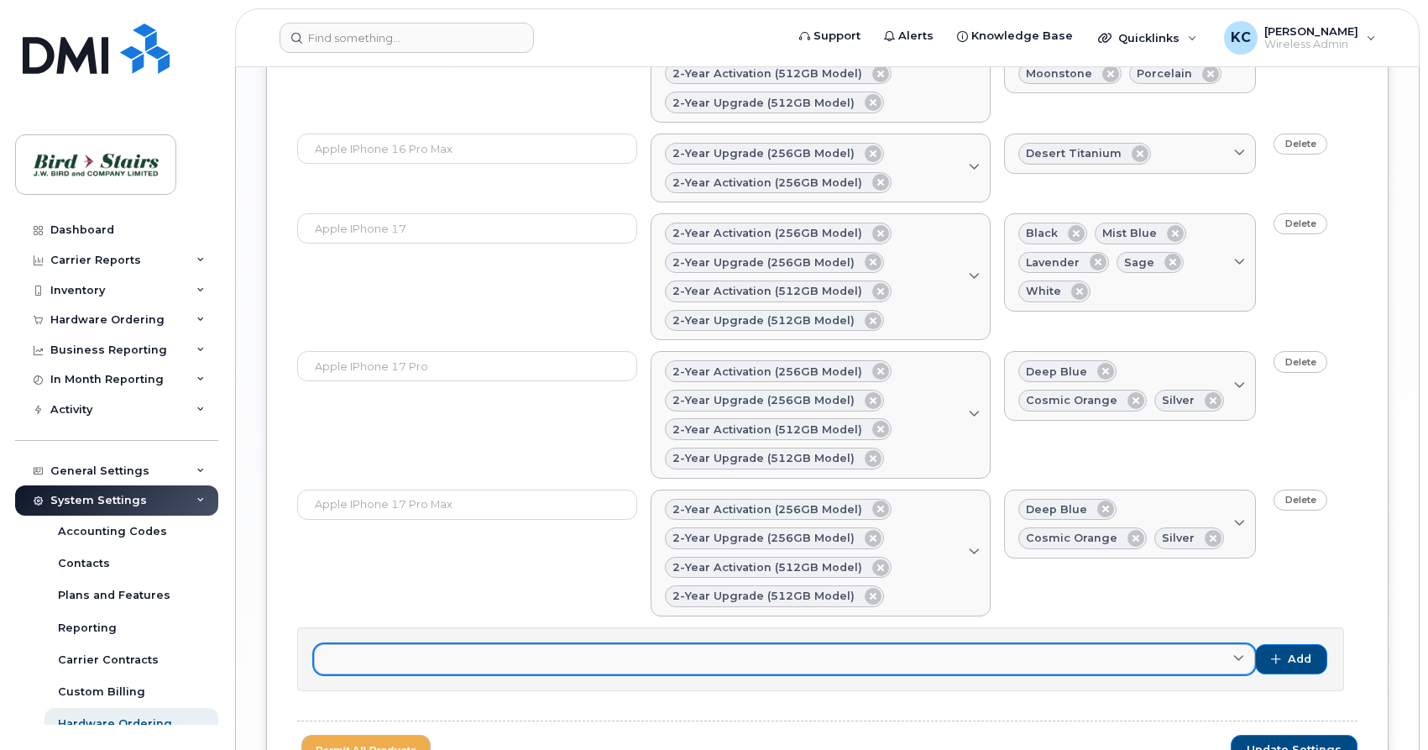
click at [363, 668] on link at bounding box center [784, 659] width 941 height 30
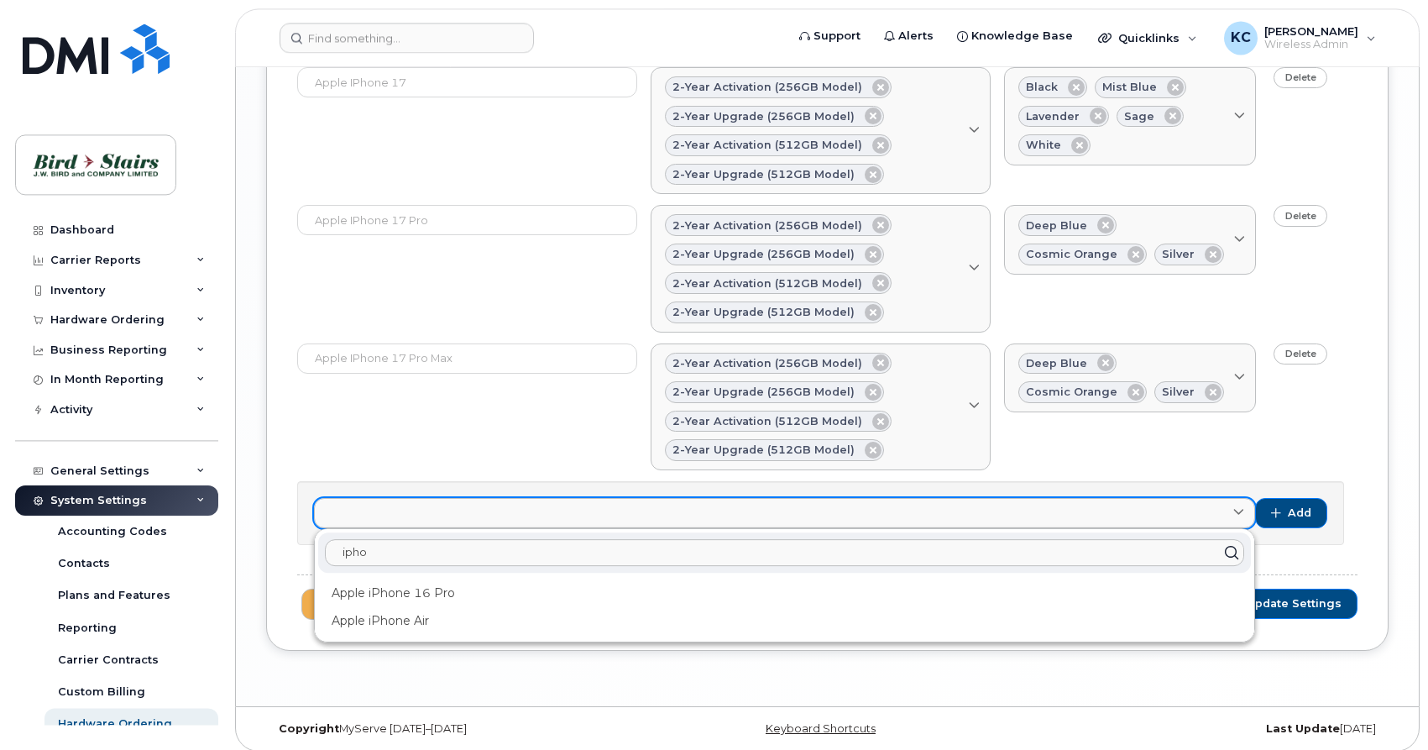
scroll to position [2019, 0]
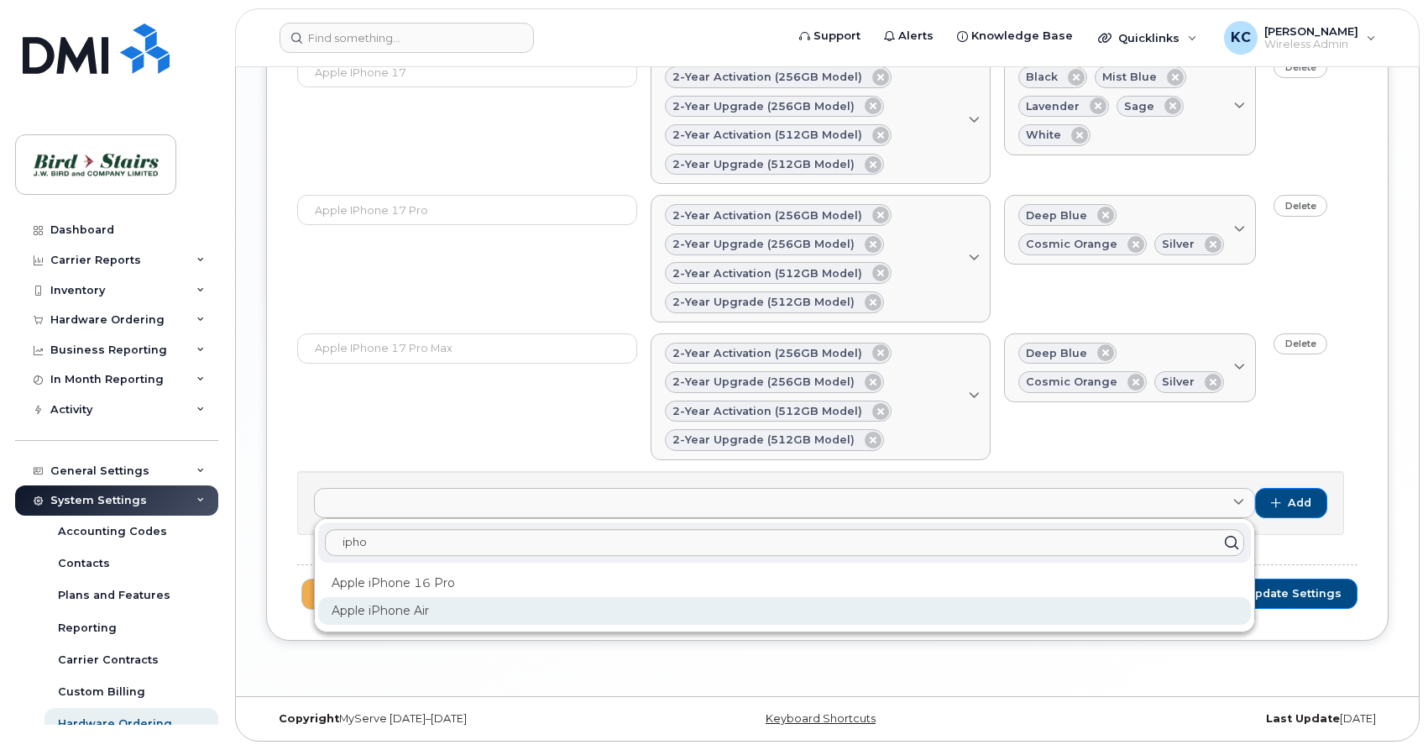
click at [365, 612] on div "Apple iPhone Air" at bounding box center [784, 611] width 933 height 28
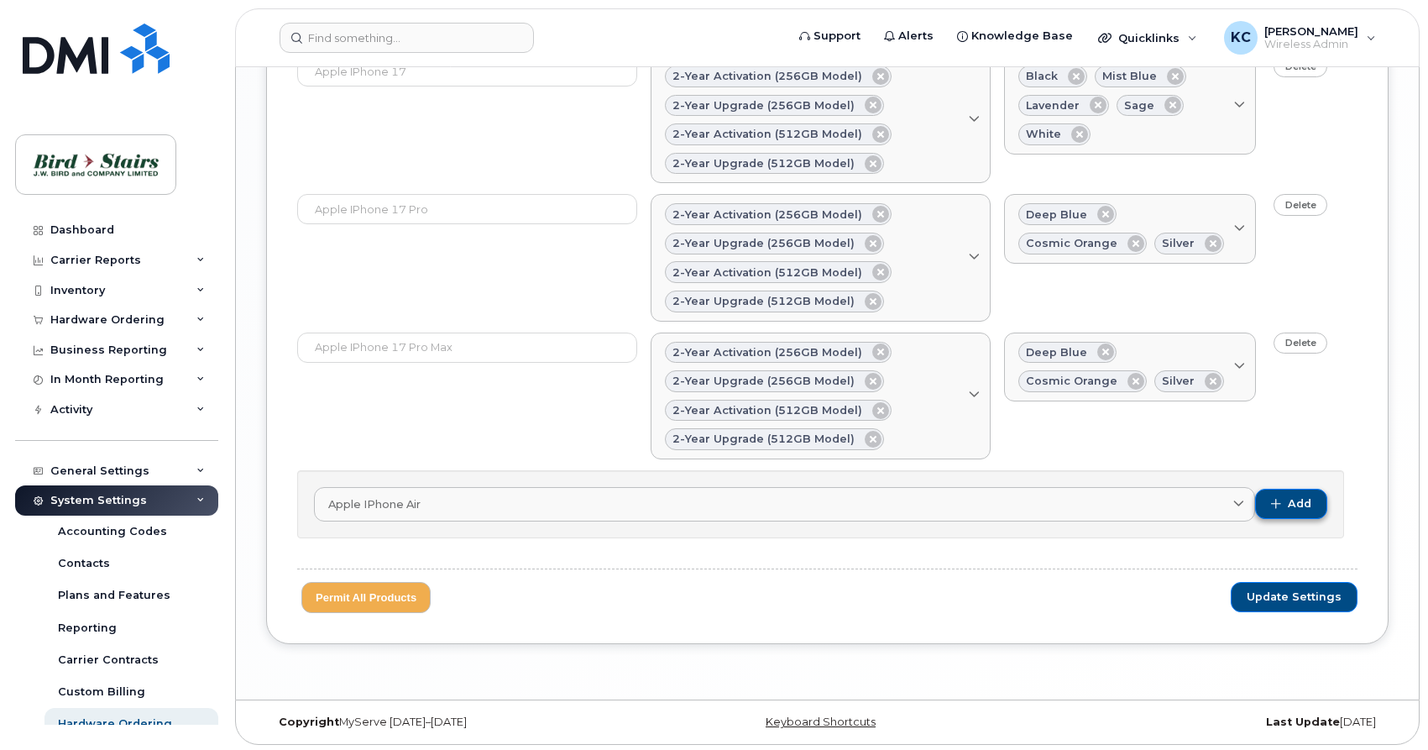
click at [1315, 499] on button "Add" at bounding box center [1291, 504] width 72 height 30
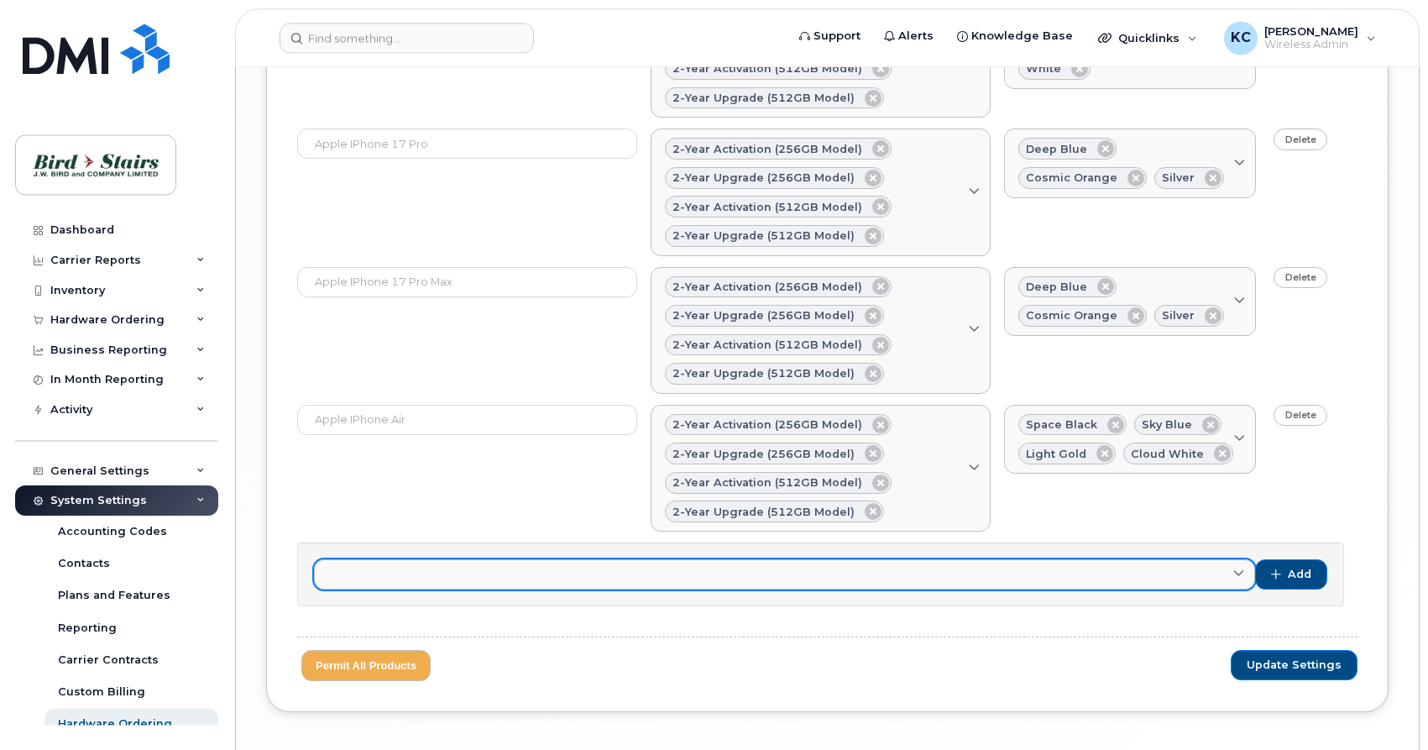
scroll to position [2104, 0]
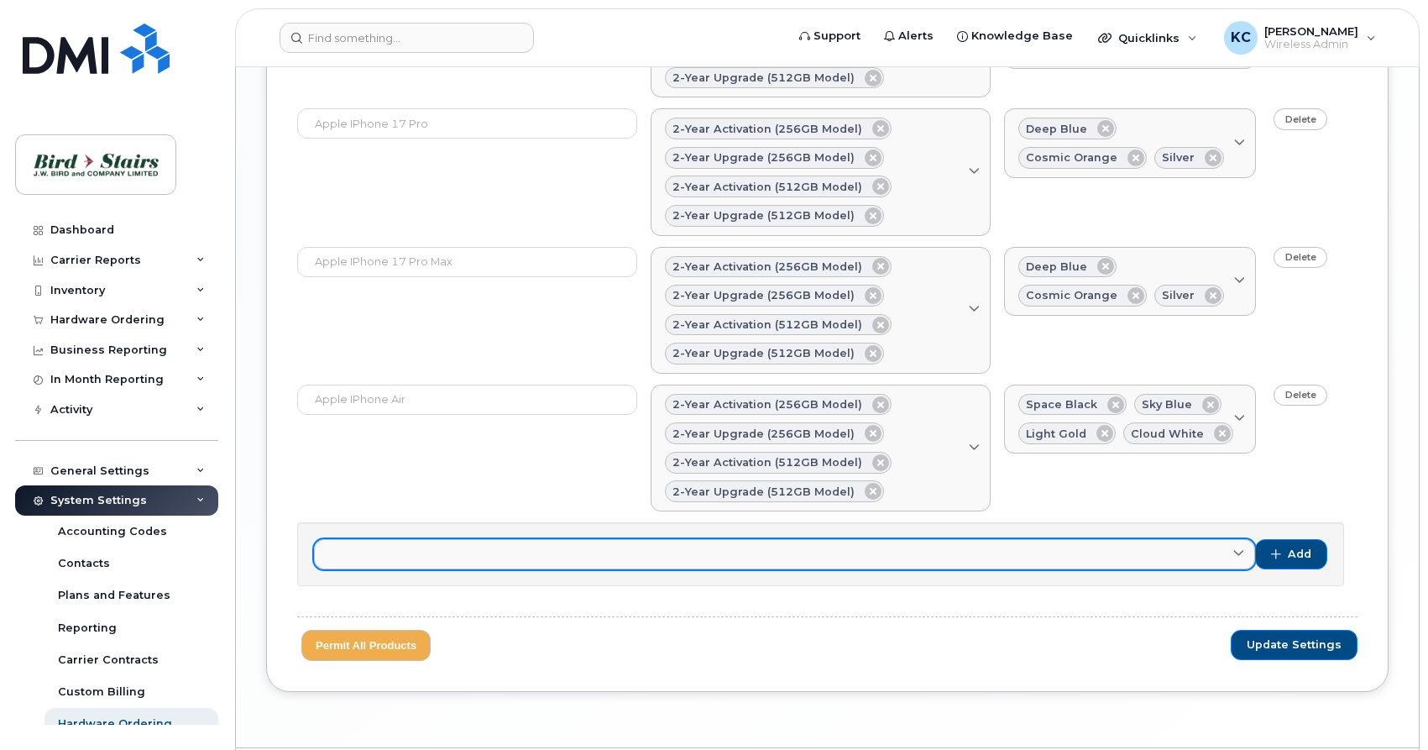
click at [1234, 554] on span at bounding box center [1239, 554] width 16 height 16
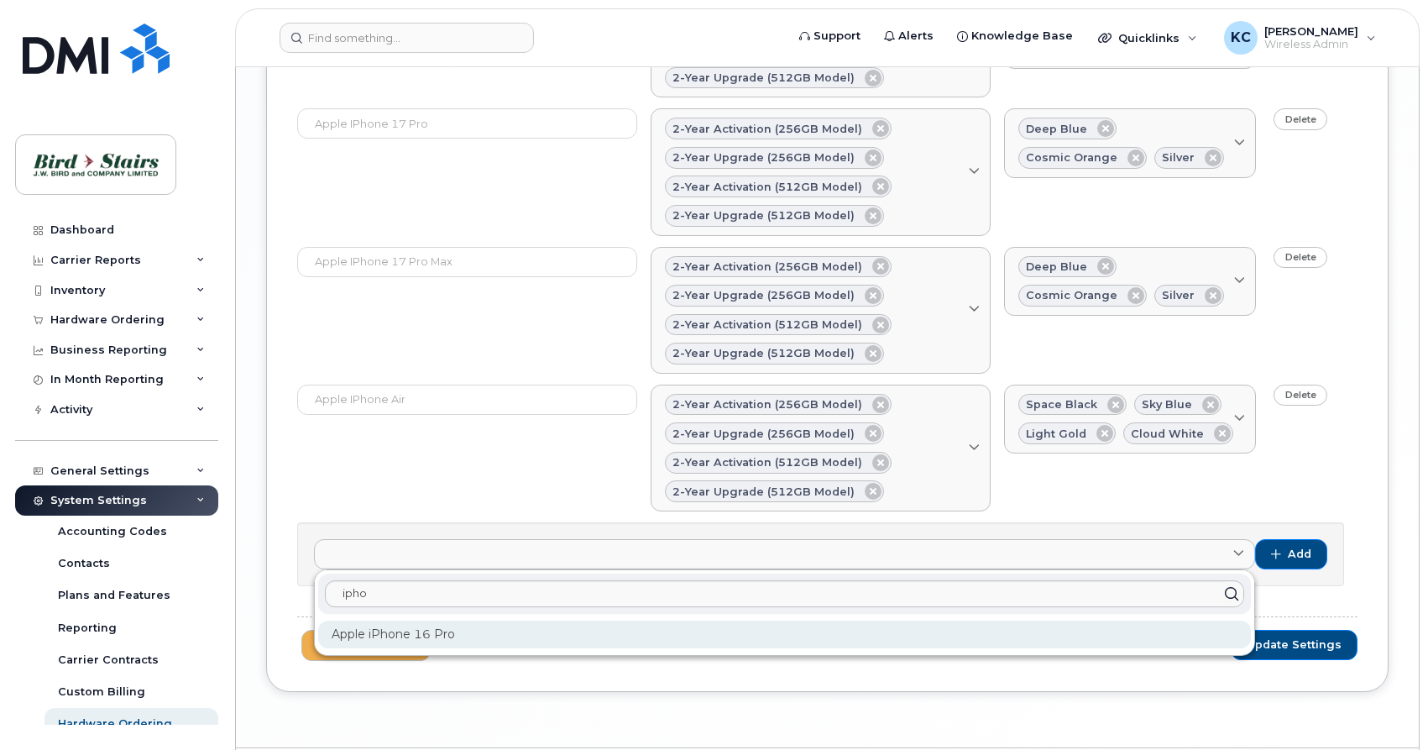
click at [447, 636] on div "Apple iPhone 16 Pro" at bounding box center [784, 634] width 933 height 28
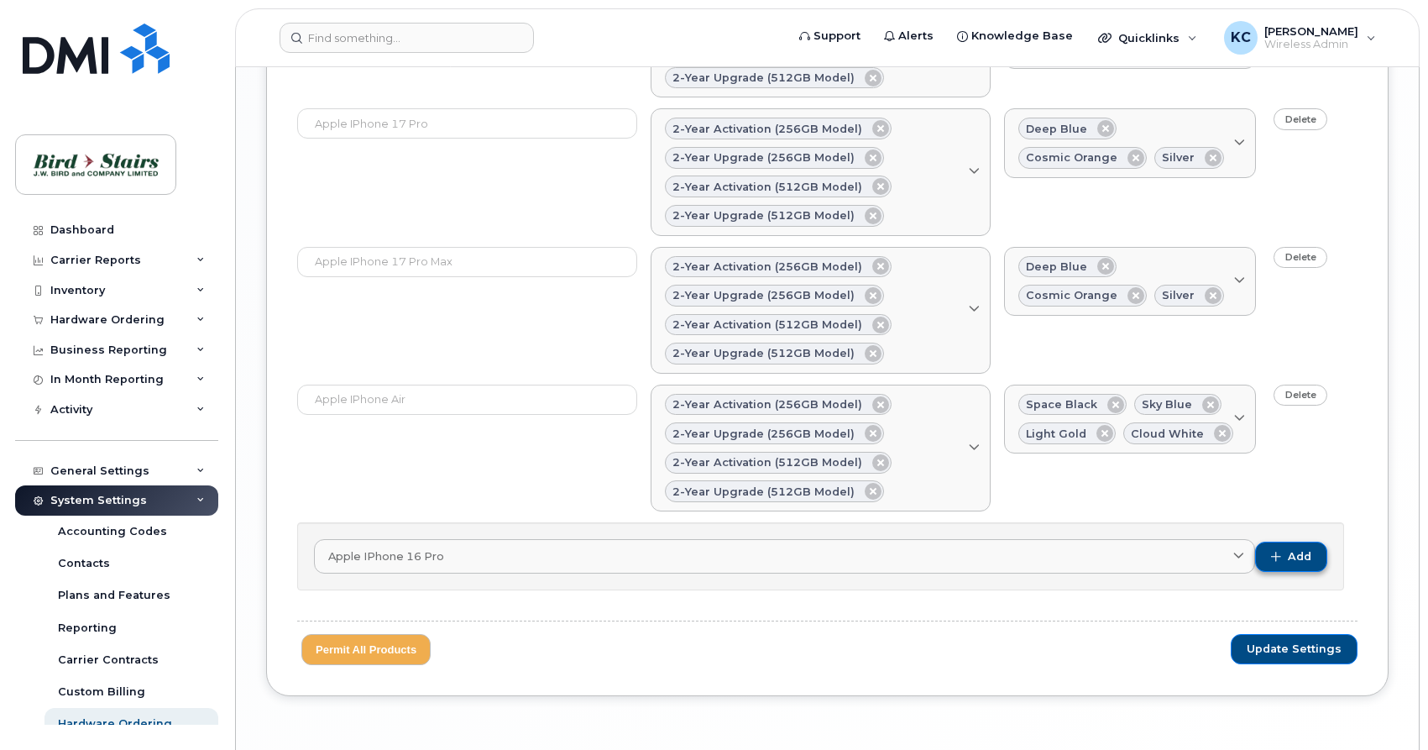
click at [1298, 553] on span "Add" at bounding box center [1300, 556] width 24 height 15
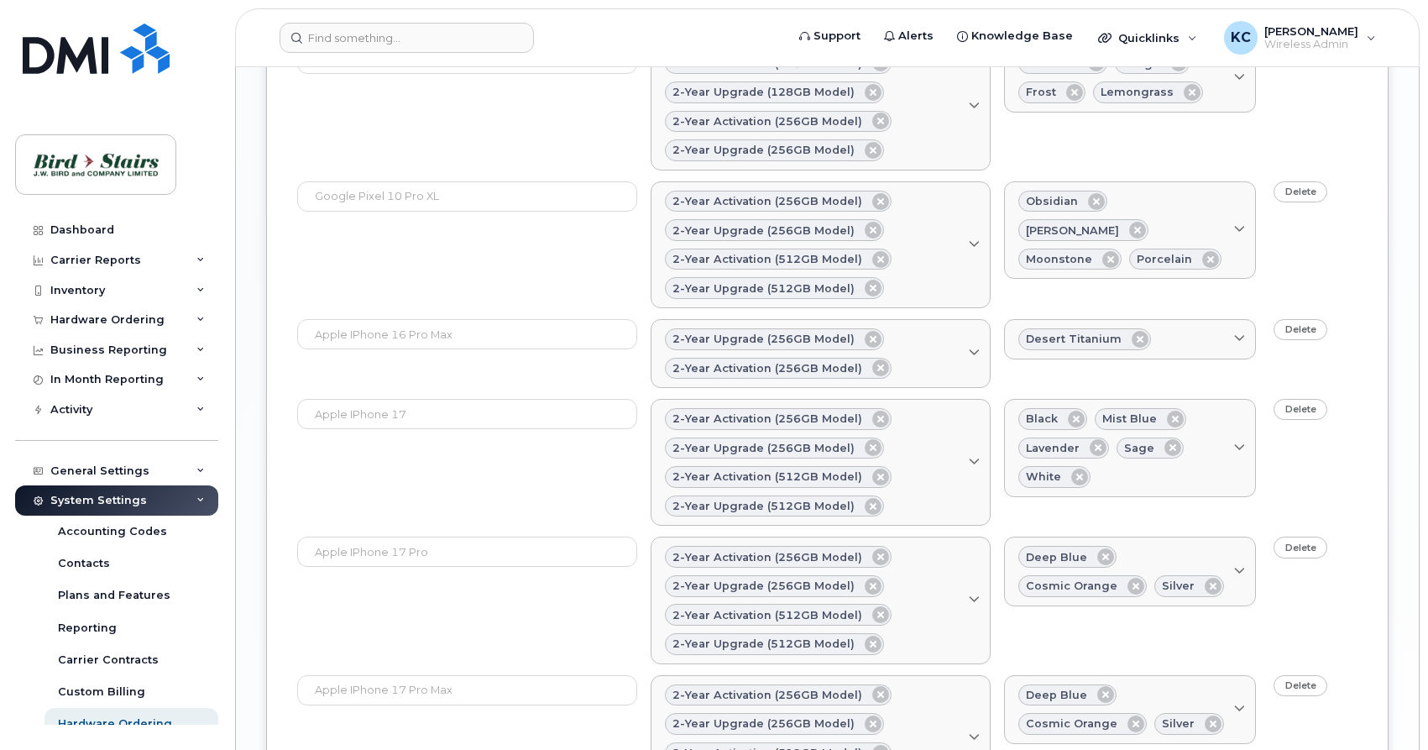
scroll to position [2294, 0]
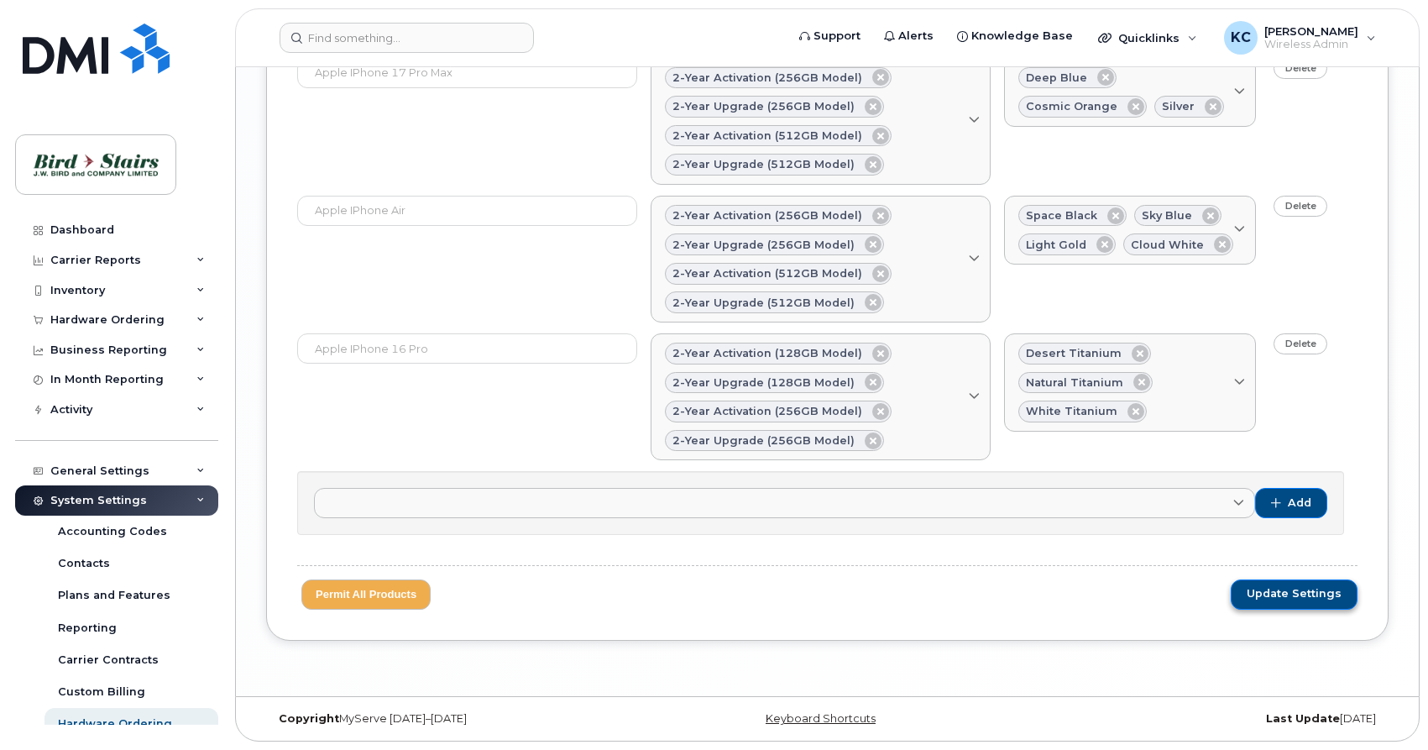
click at [1273, 597] on span "Update Settings" at bounding box center [1293, 593] width 95 height 15
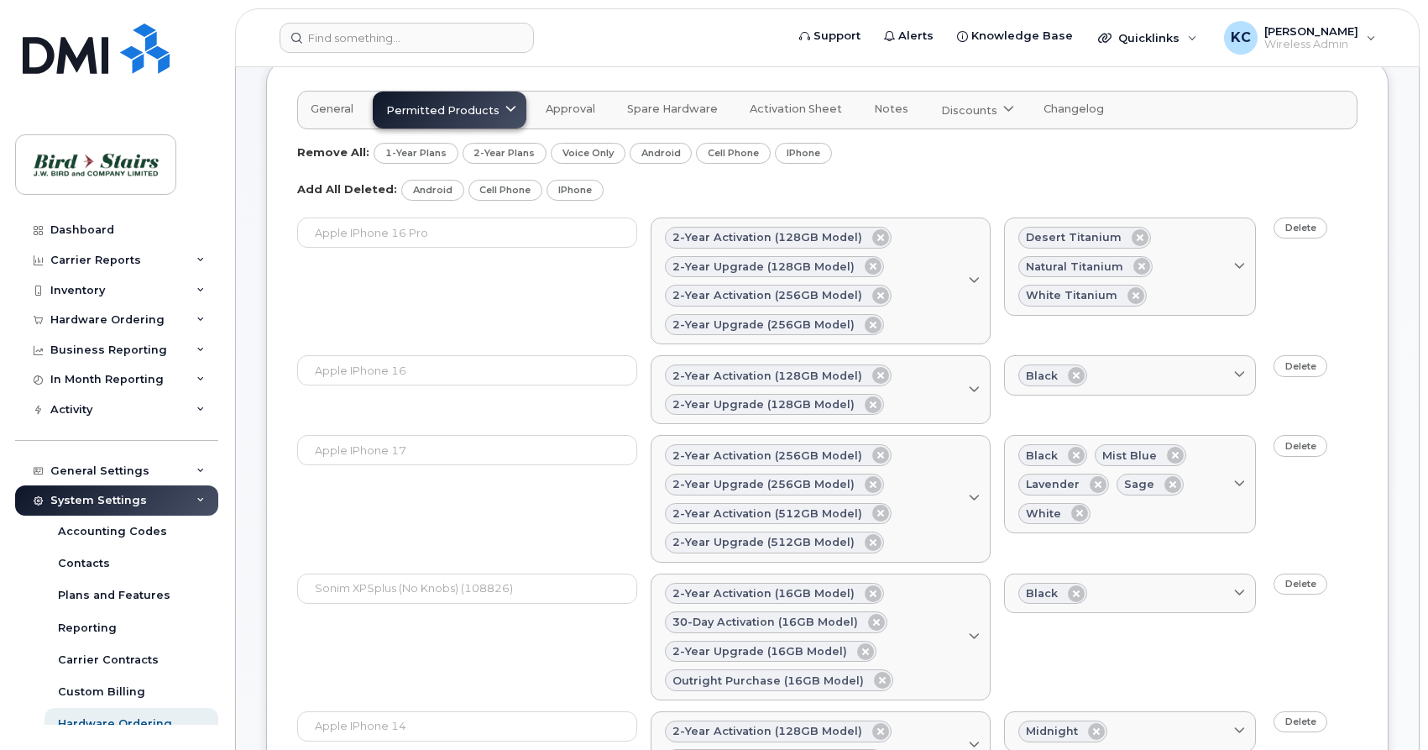
scroll to position [0, 0]
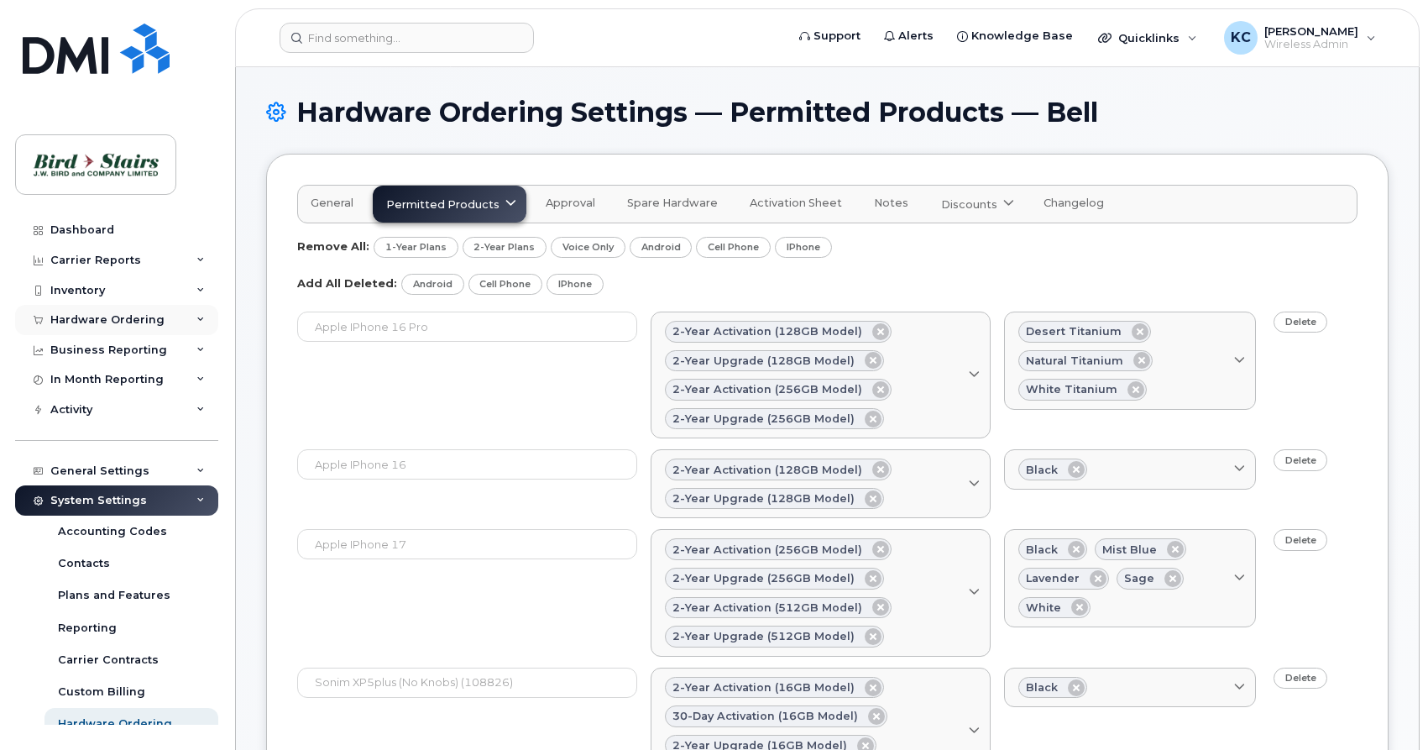
click at [77, 316] on div "Hardware Ordering" at bounding box center [107, 319] width 114 height 13
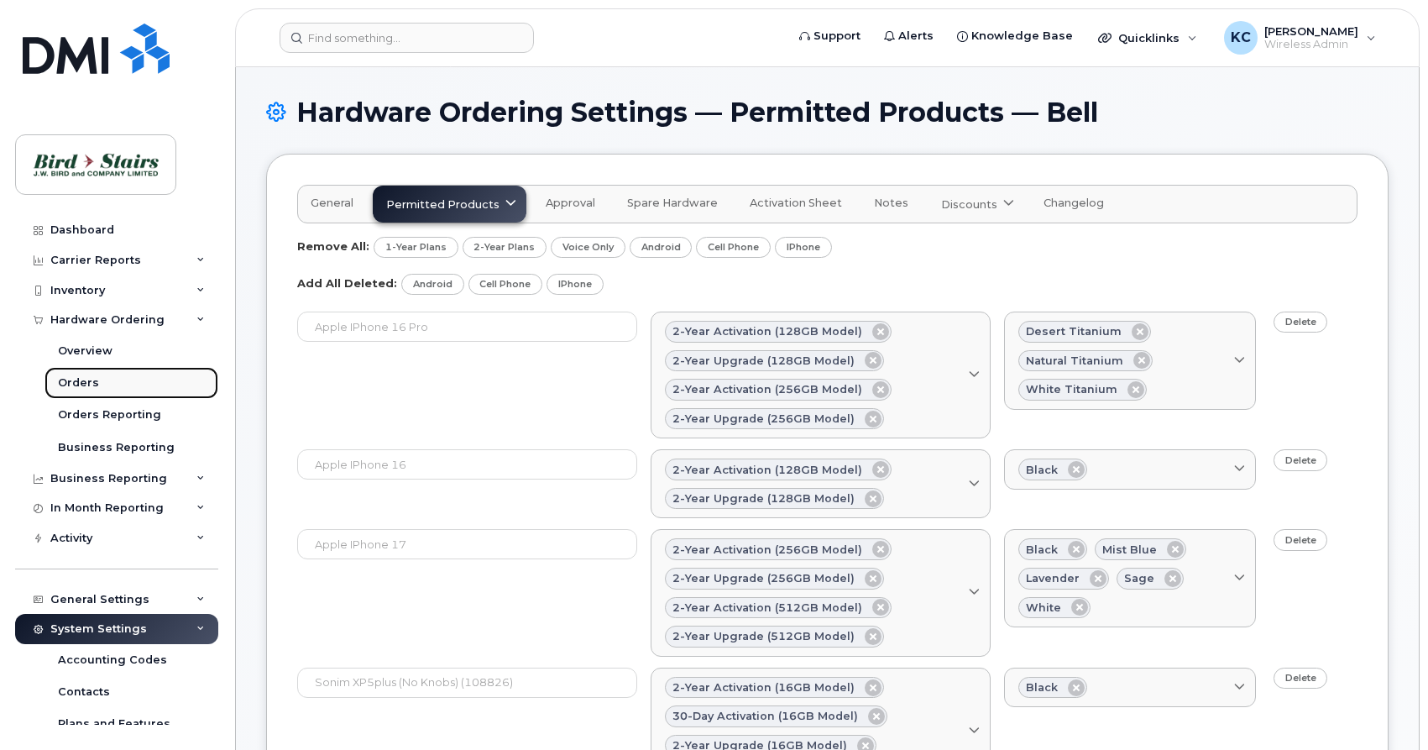
click at [81, 380] on div "Orders" at bounding box center [78, 382] width 41 height 15
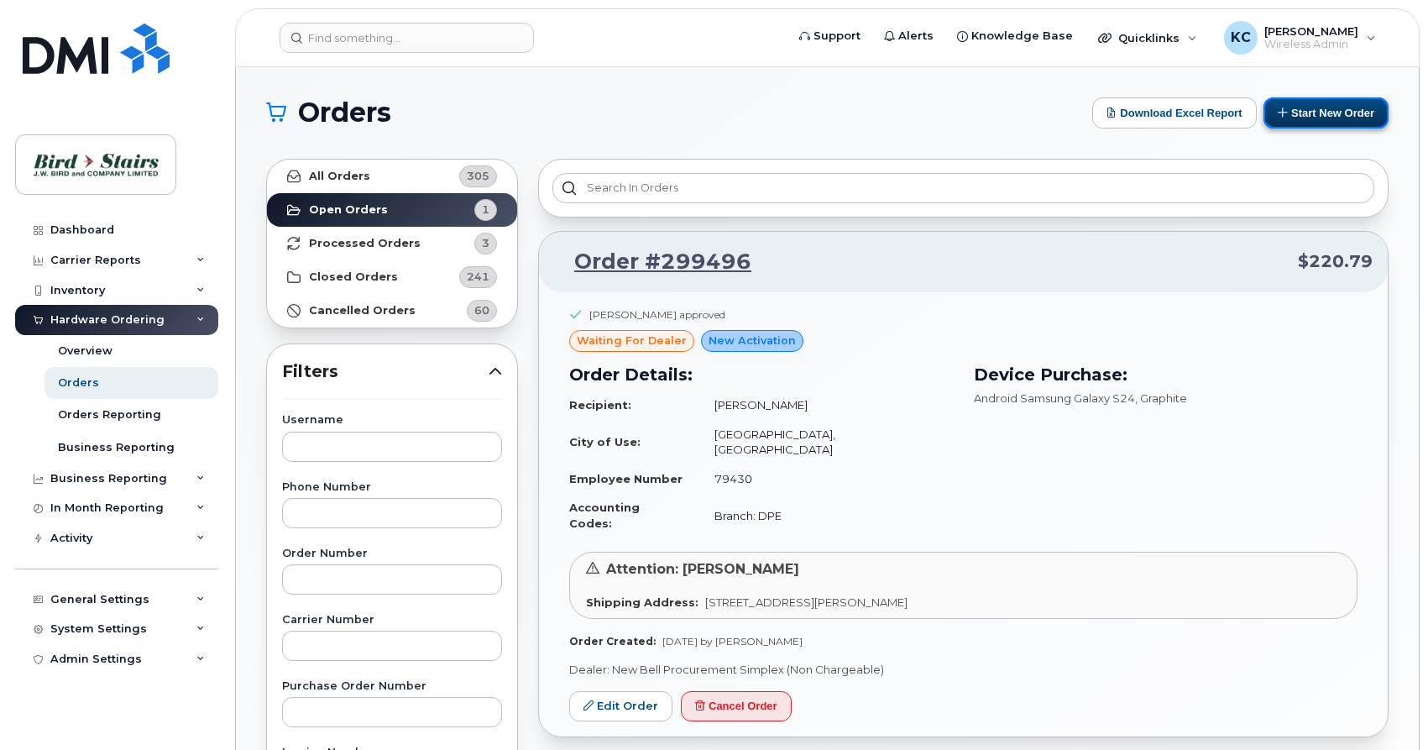
click at [1335, 118] on button "Start New Order" at bounding box center [1325, 112] width 125 height 31
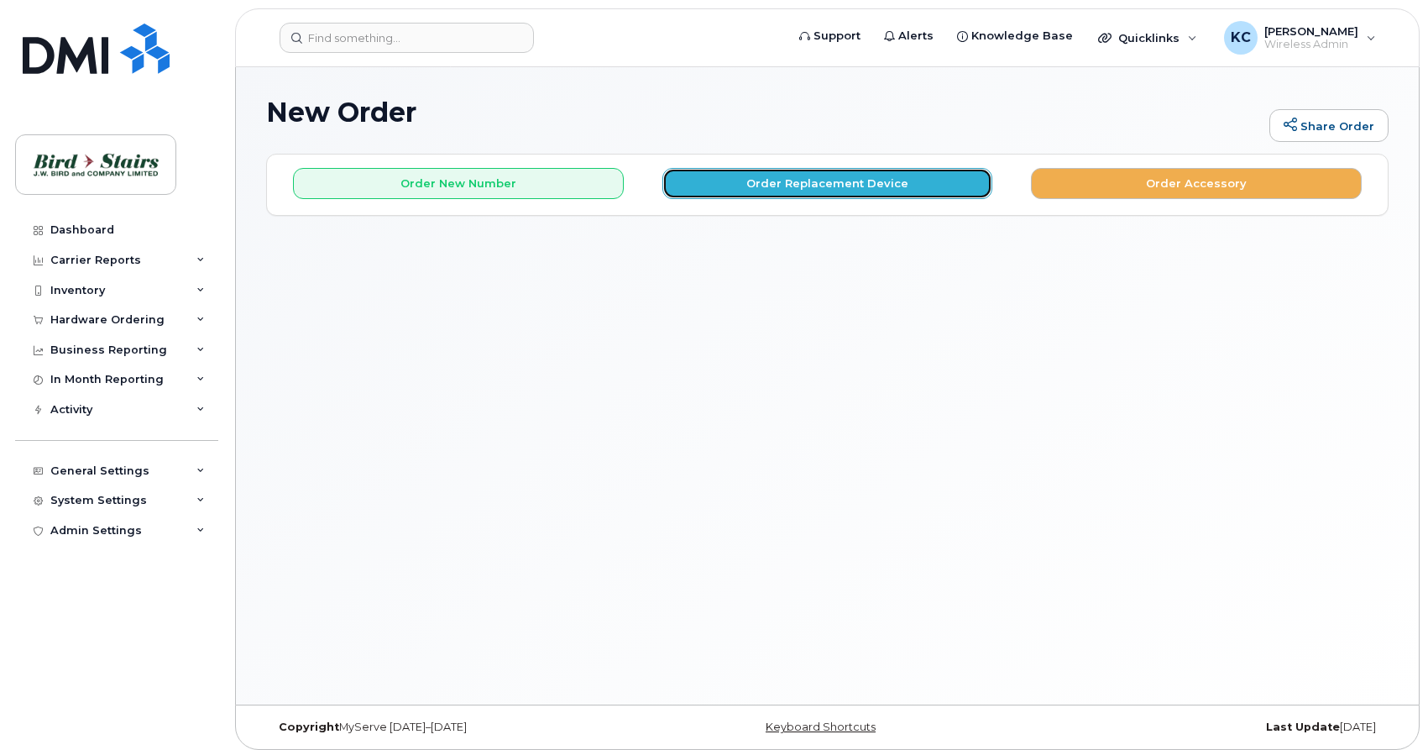
click at [788, 178] on button "Order Replacement Device" at bounding box center [827, 183] width 331 height 31
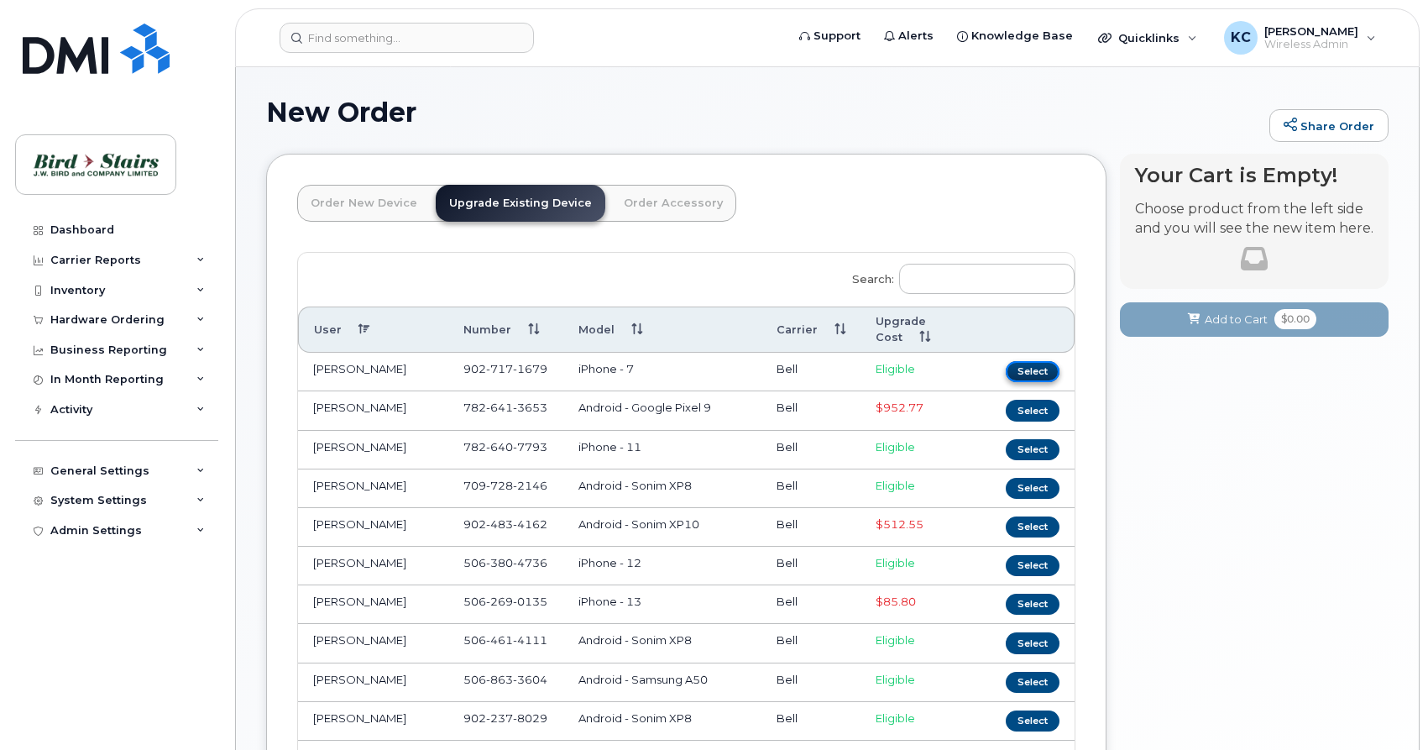
click at [1032, 365] on button "Select" at bounding box center [1033, 371] width 54 height 21
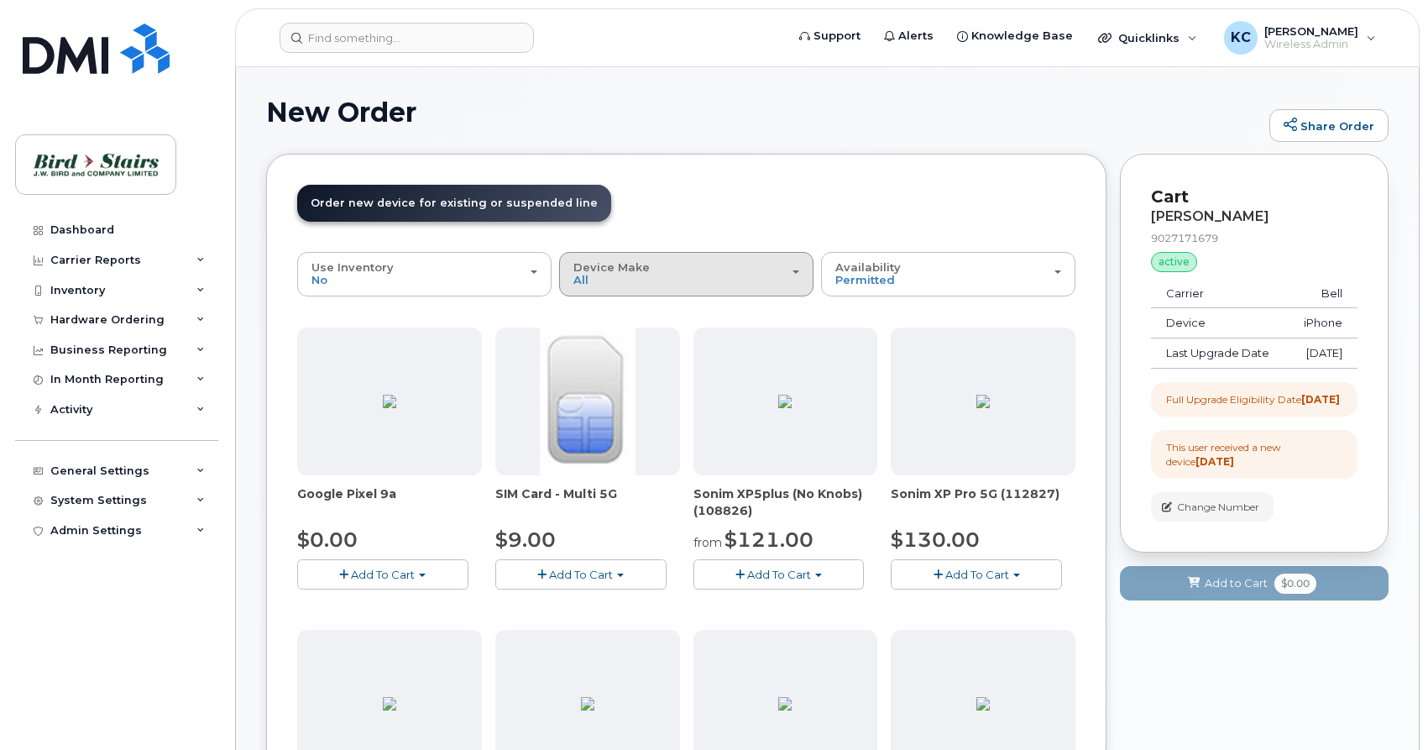
click at [703, 279] on div "Device Make All Android Cell Phone iPhone" at bounding box center [686, 274] width 226 height 26
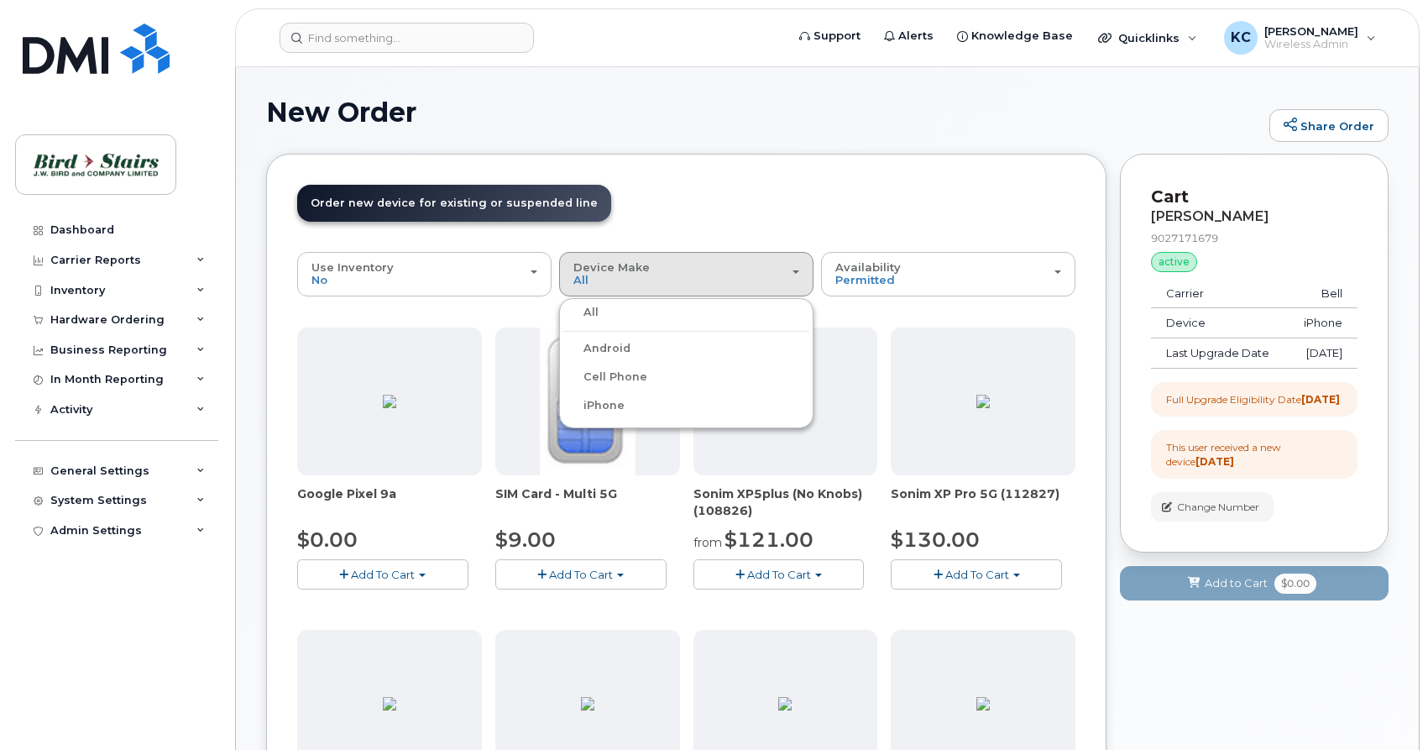
click at [630, 401] on div "iPhone" at bounding box center [686, 405] width 246 height 20
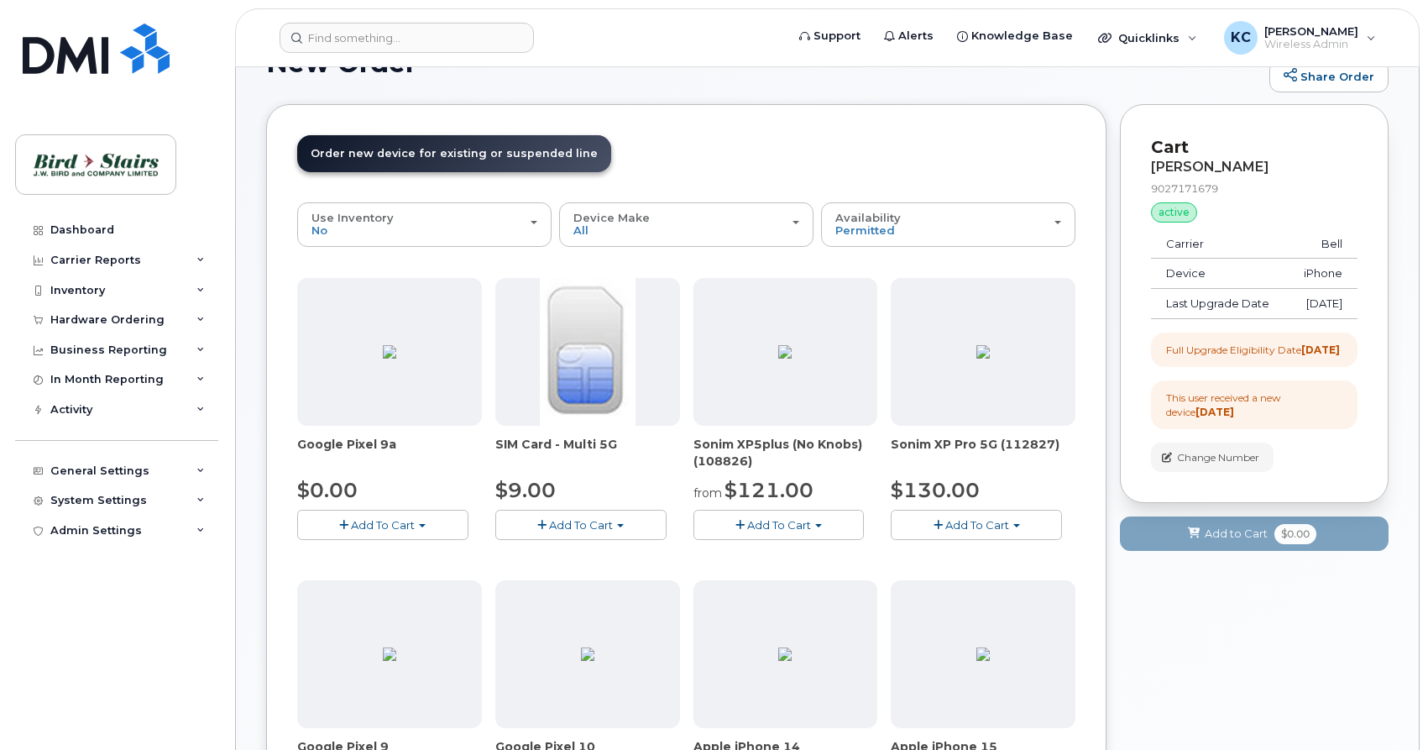
scroll to position [86, 0]
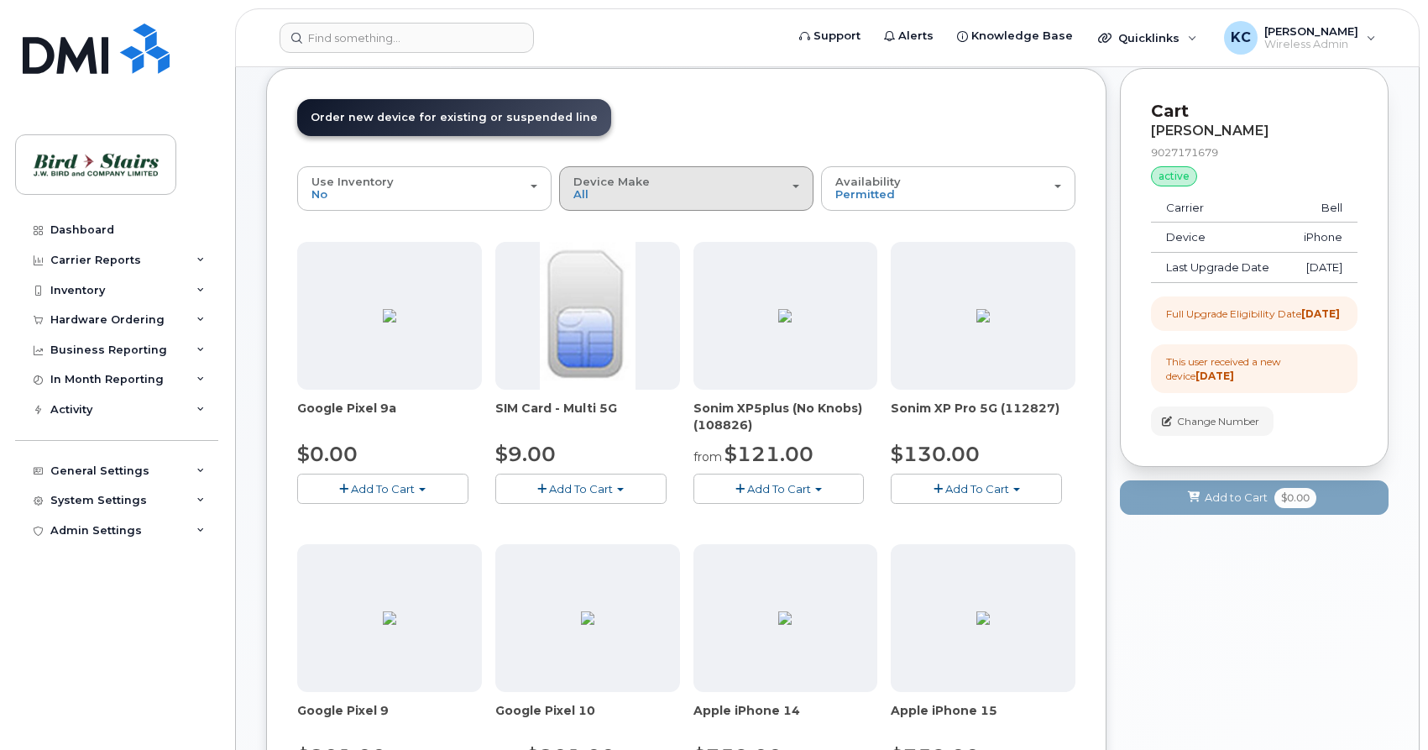
click at [792, 192] on div "Device Make All Android Cell Phone iPhone" at bounding box center [686, 188] width 226 height 26
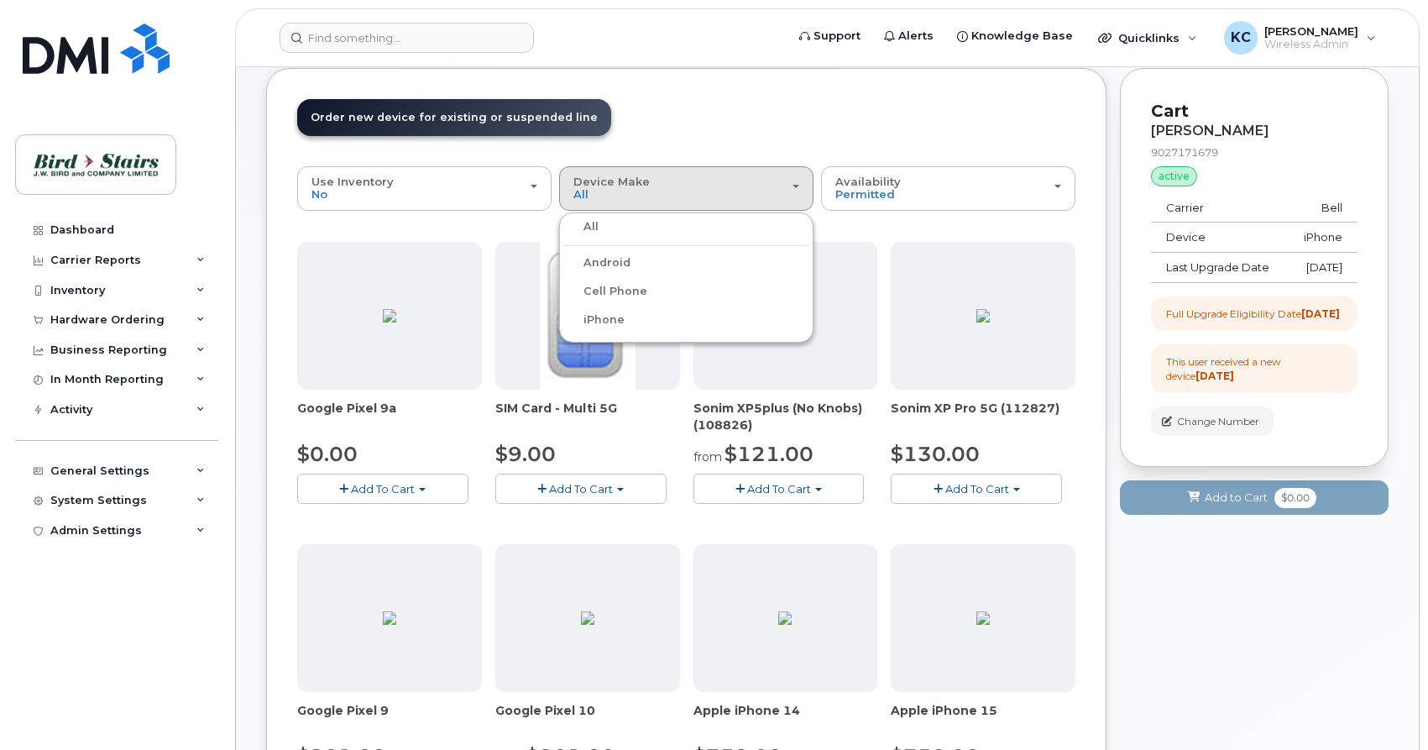
click at [593, 317] on label "iPhone" at bounding box center [593, 320] width 61 height 20
click at [0, 0] on input "iPhone" at bounding box center [0, 0] width 0 height 0
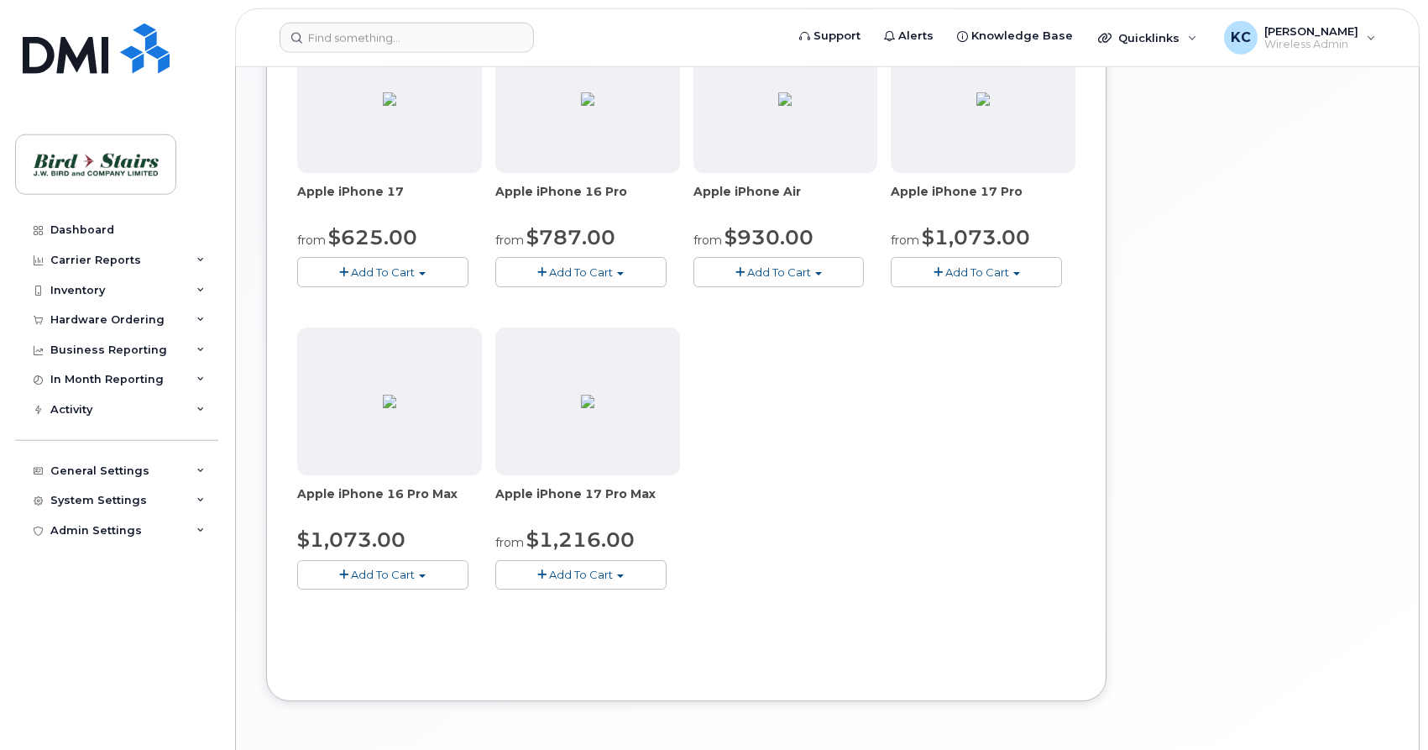
scroll to position [608, 0]
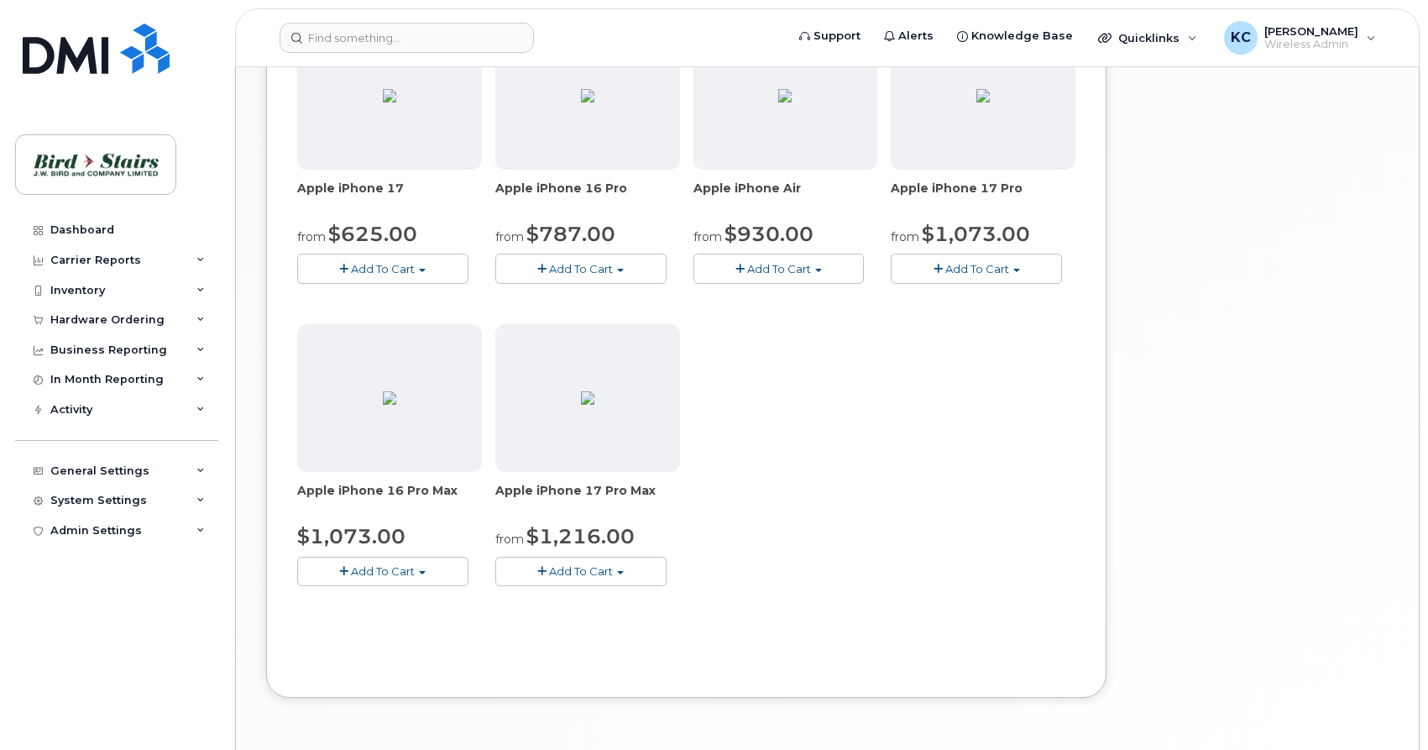
click at [1022, 274] on button "Add To Cart" at bounding box center [976, 267] width 171 height 29
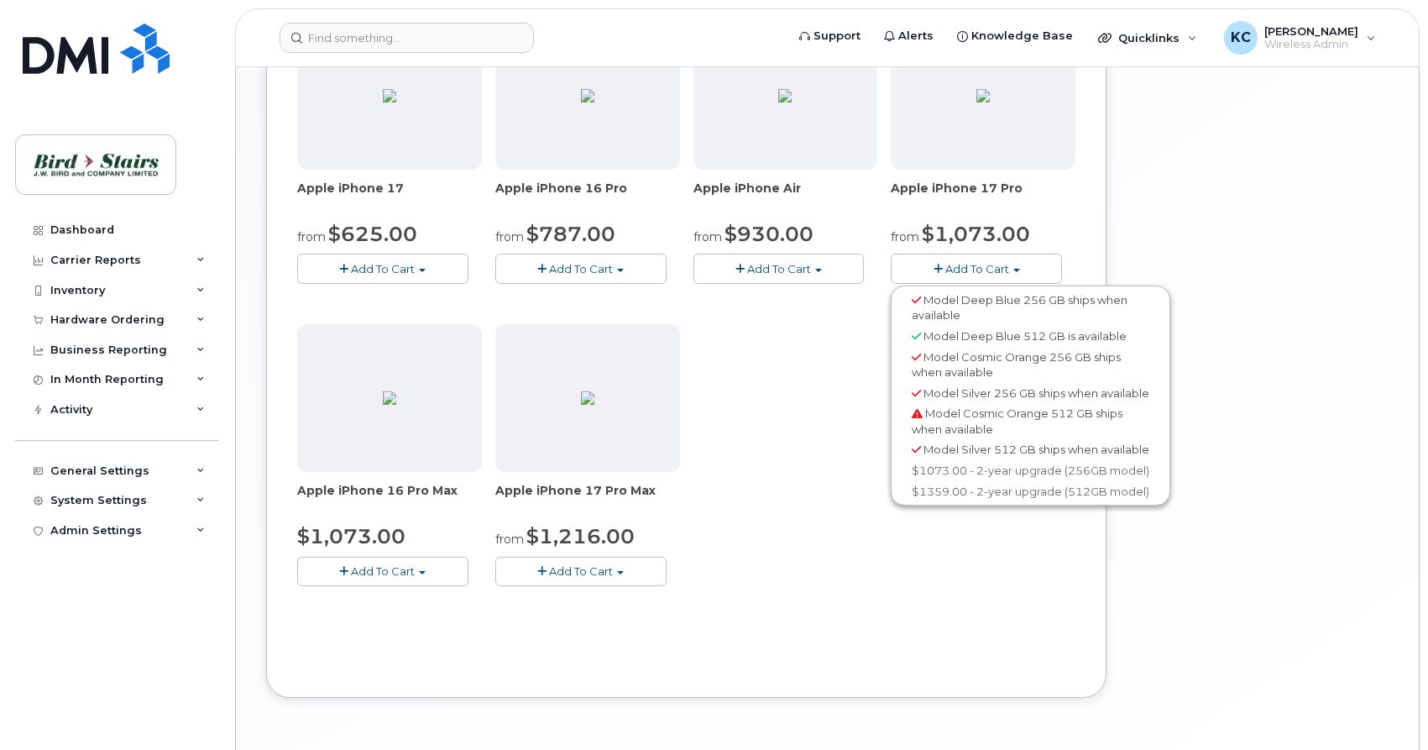
click at [1201, 237] on div "Your Cart is Empty! Choose product from the left side and you will see the new …" at bounding box center [1254, 134] width 269 height 1177
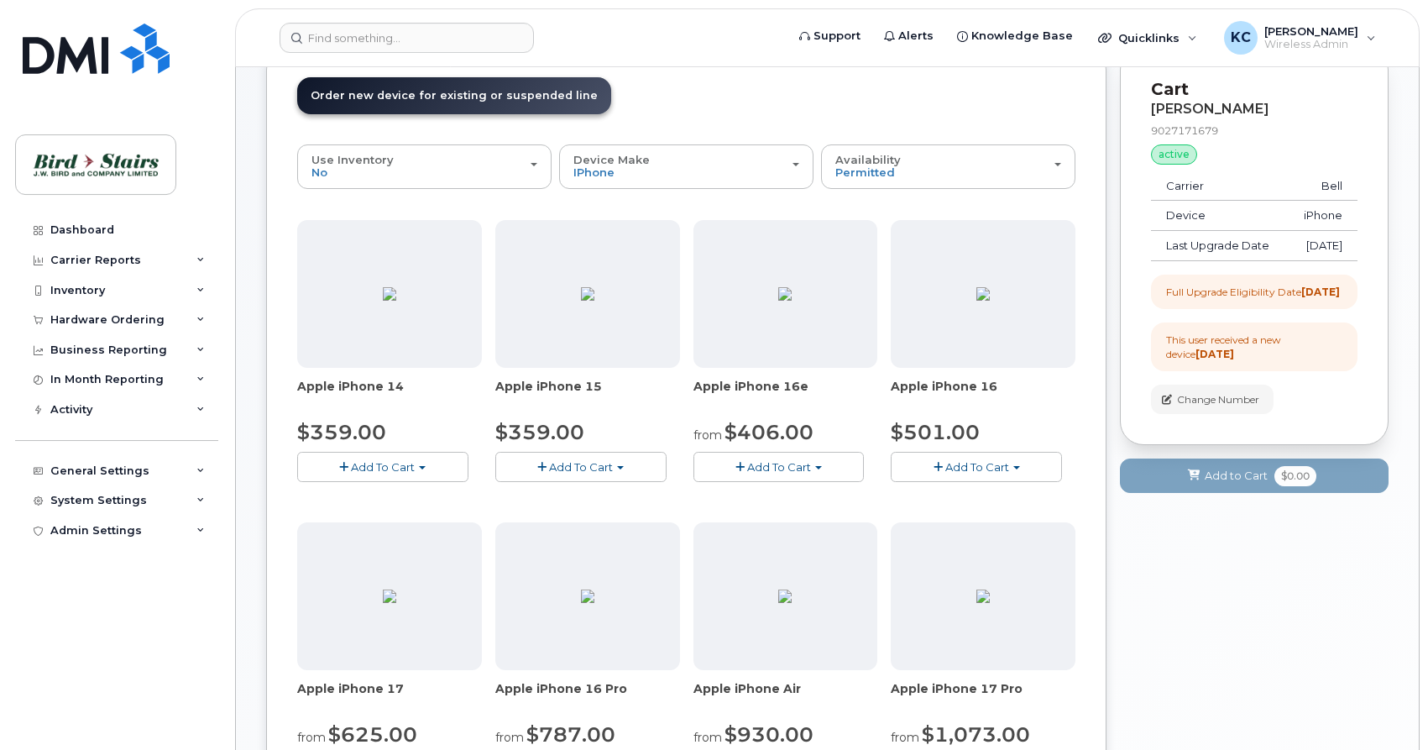
scroll to position [0, 0]
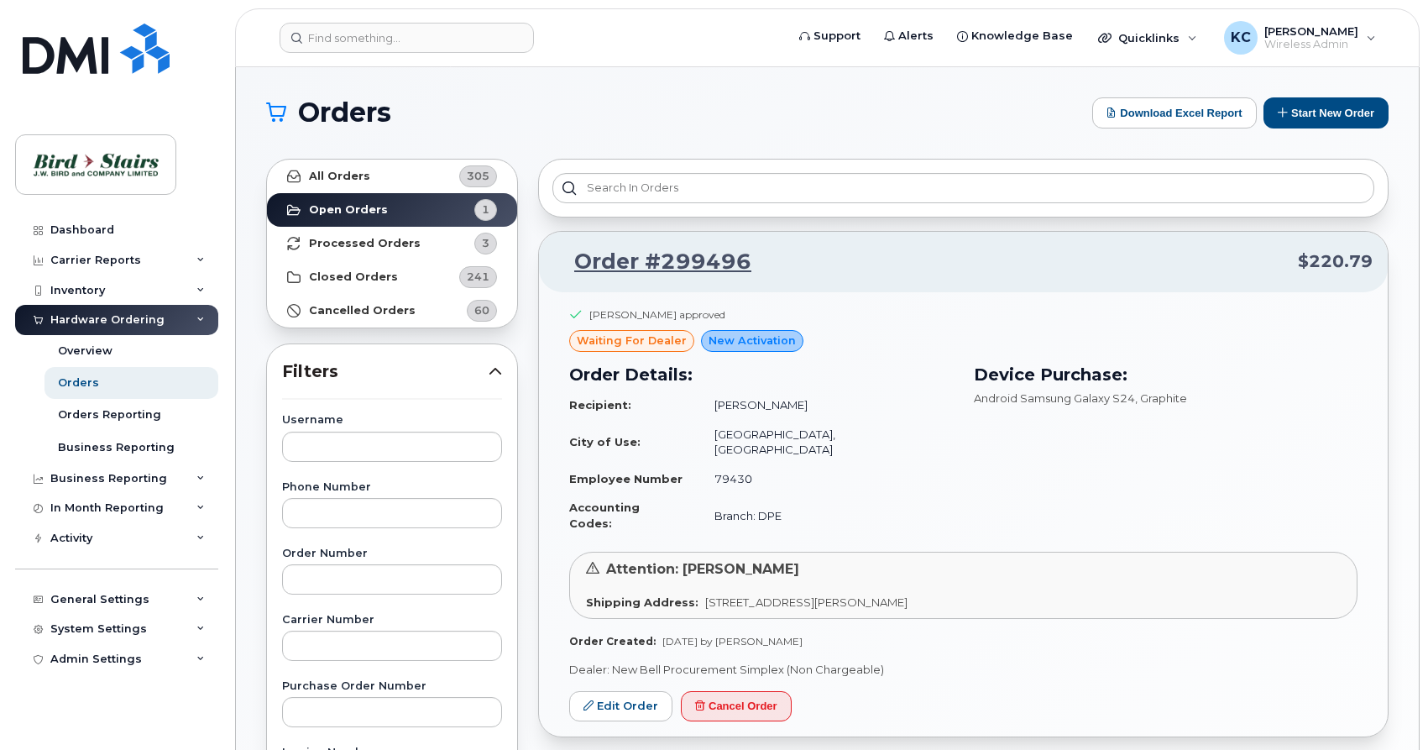
click at [843, 108] on h1 "Orders" at bounding box center [675, 112] width 818 height 27
